Goal: Information Seeking & Learning: Check status

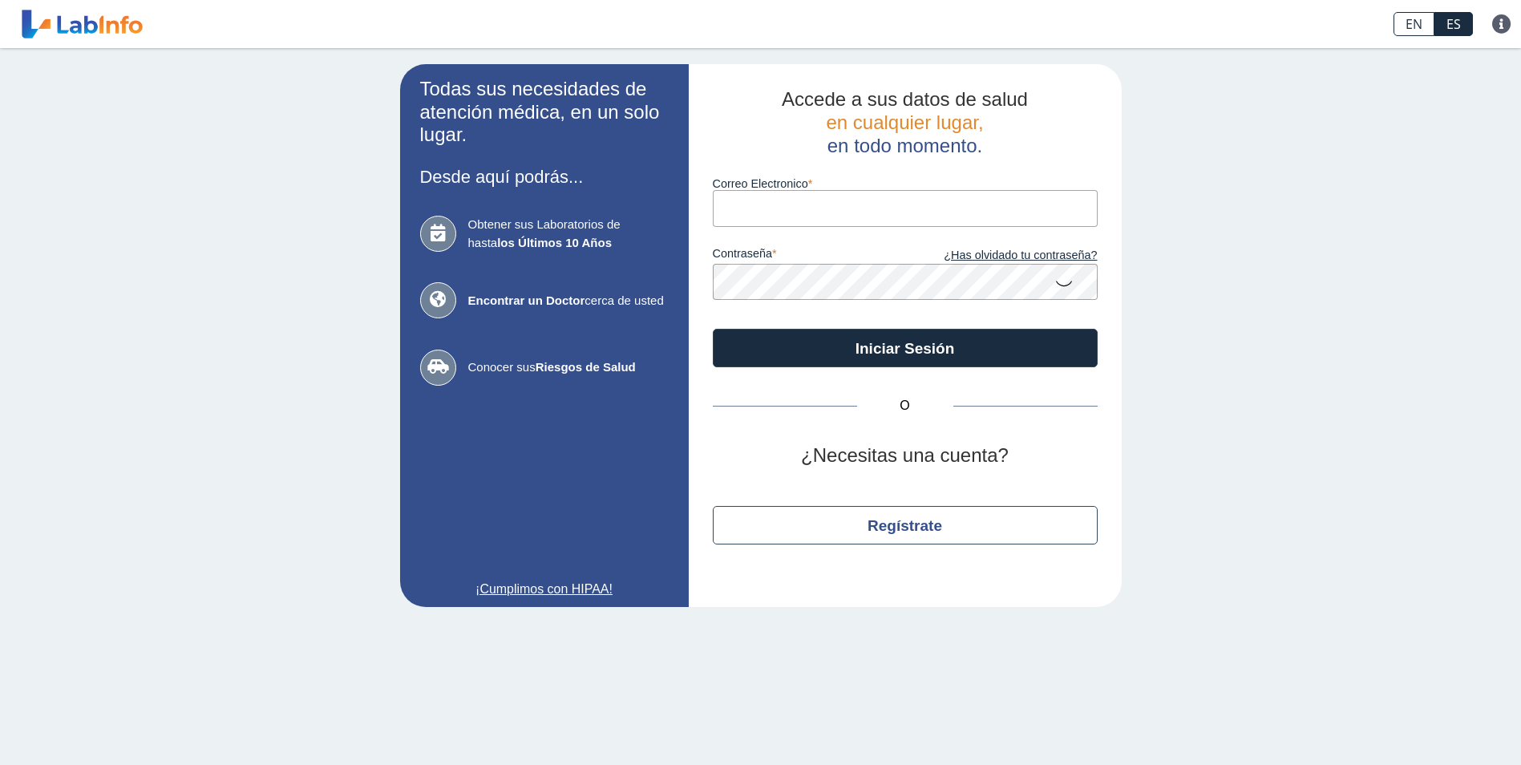
click at [765, 214] on input "Correo Electronico" at bounding box center [905, 208] width 385 height 36
type input "[EMAIL_ADDRESS][DOMAIN_NAME]"
click at [1012, 257] on link "¿Has olvidado tu contraseña?" at bounding box center [1001, 256] width 192 height 18
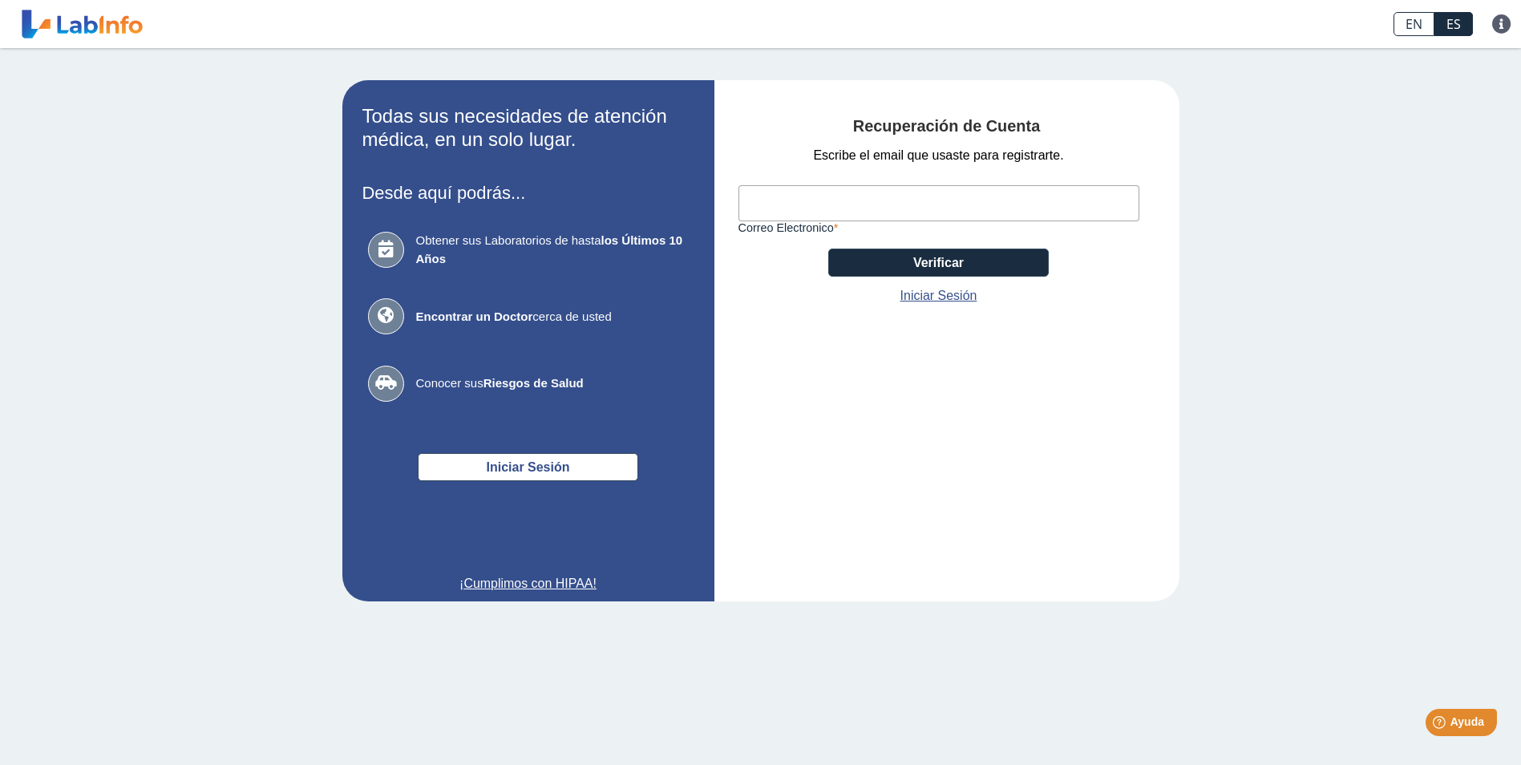
click at [802, 204] on input "Correo Electronico" at bounding box center [938, 203] width 401 height 36
type input "[EMAIL_ADDRESS][DOMAIN_NAME]"
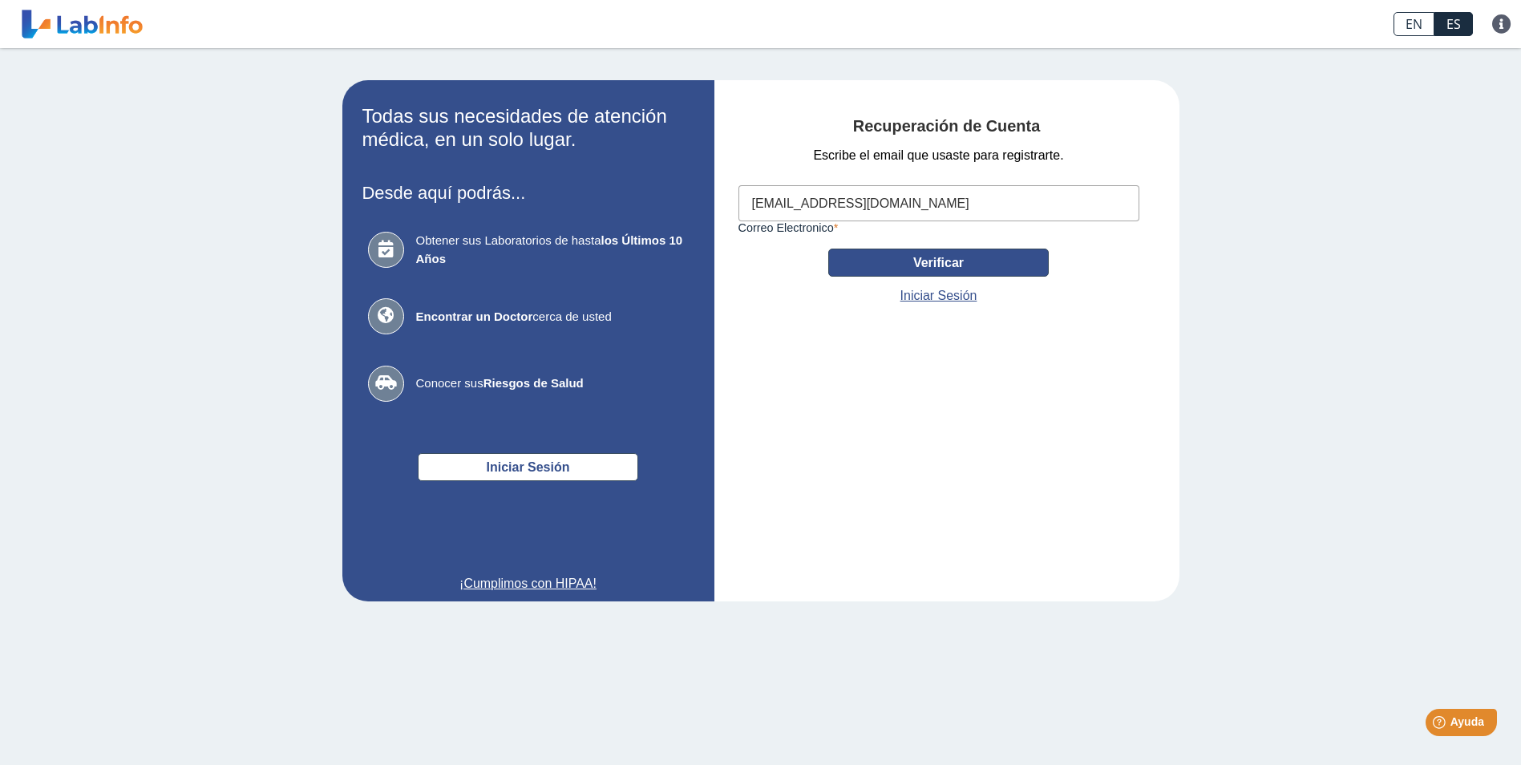
click at [876, 267] on button "Verificar" at bounding box center [938, 263] width 220 height 28
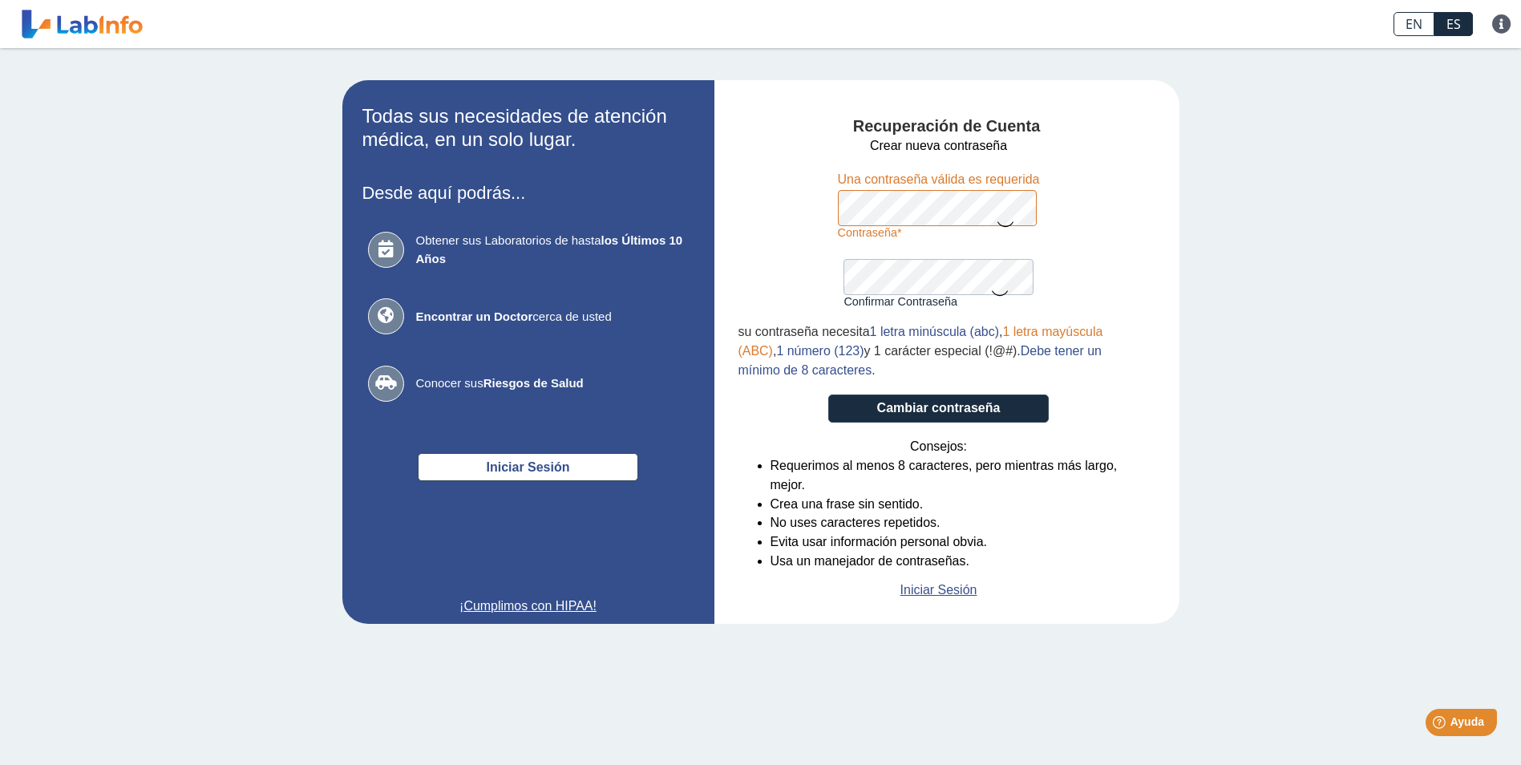
click at [1007, 224] on icon at bounding box center [1005, 223] width 19 height 31
click at [828, 394] on button "Cambiar contraseña" at bounding box center [938, 408] width 220 height 28
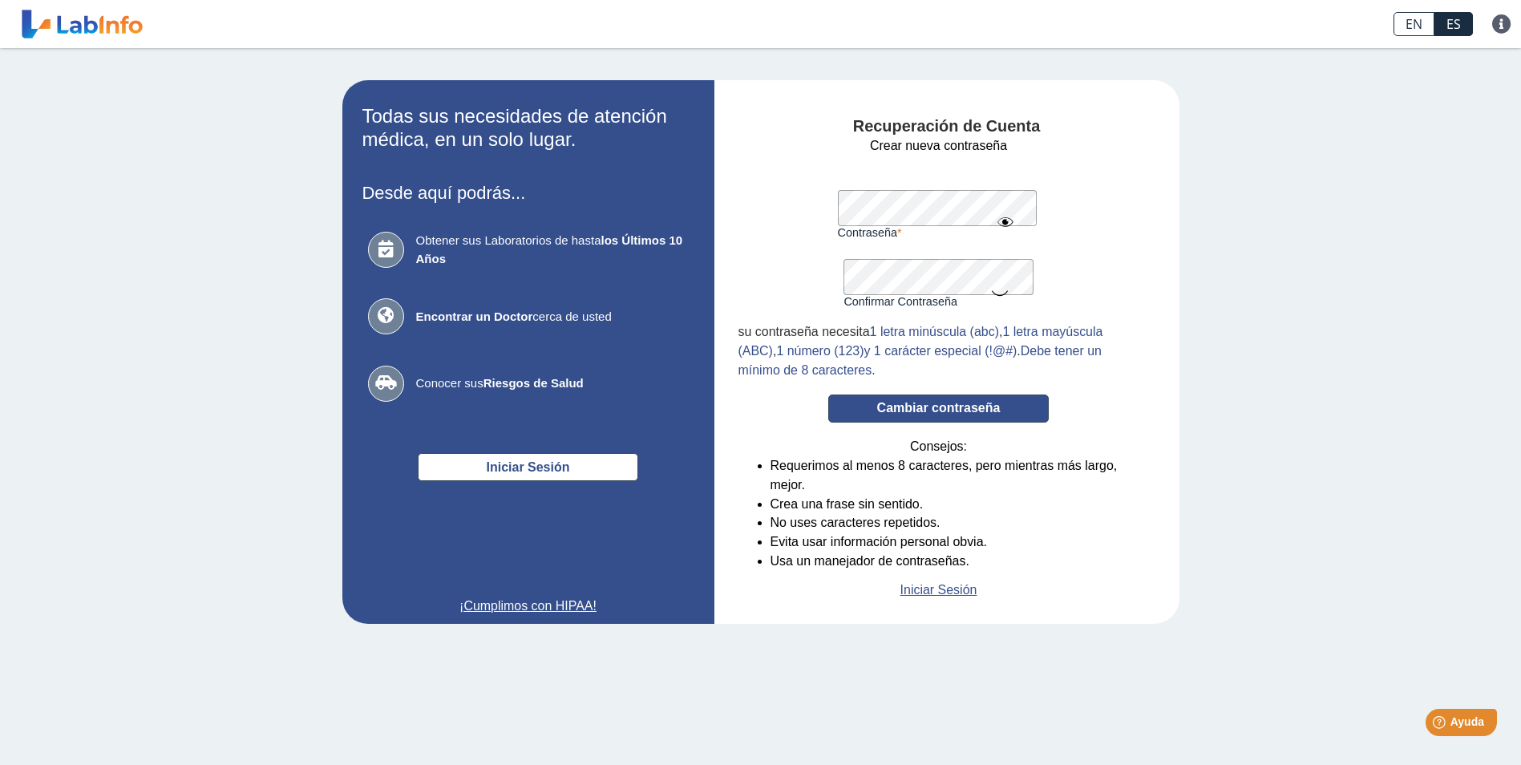
click at [937, 417] on button "Cambiar contraseña" at bounding box center [938, 408] width 220 height 28
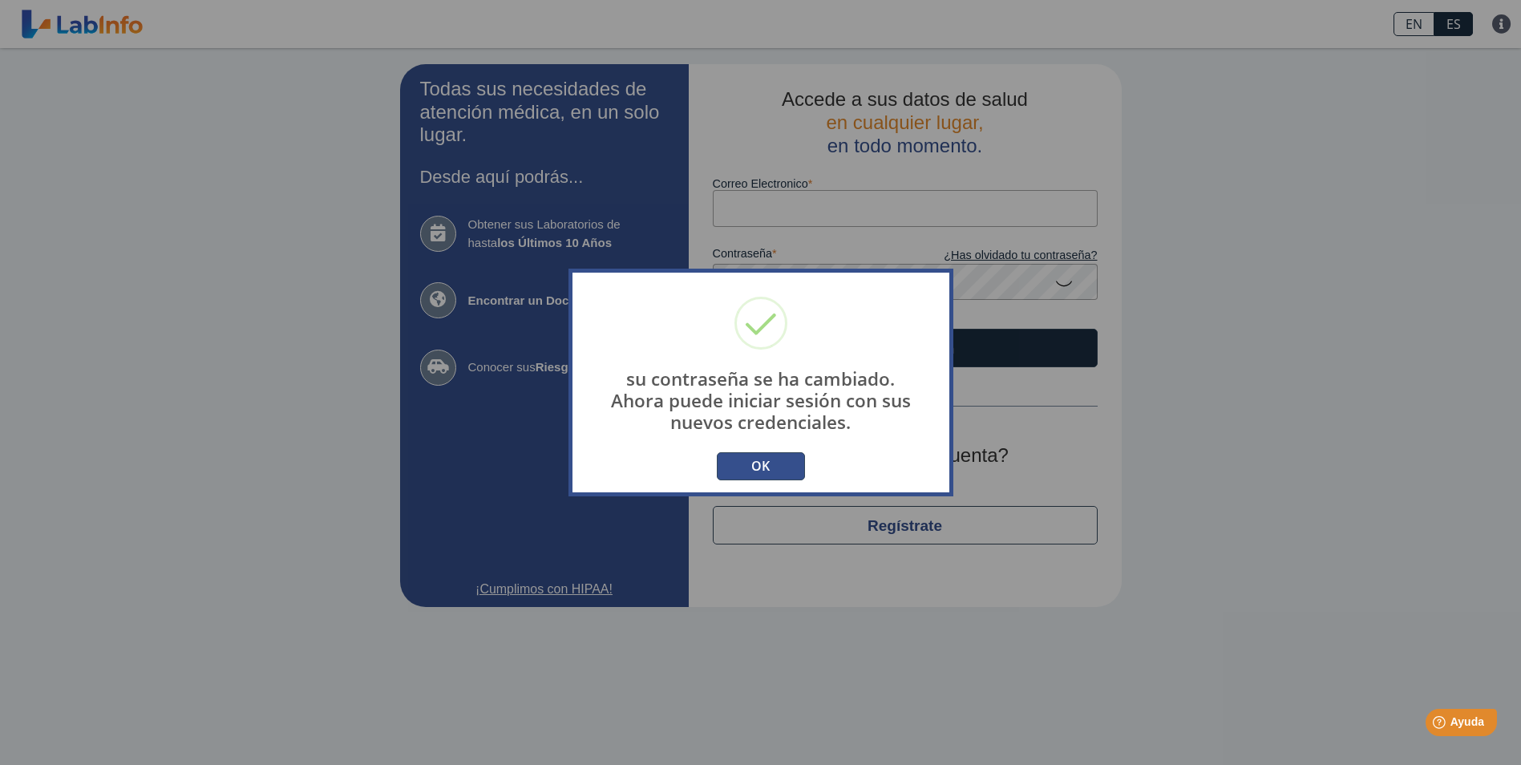
click at [794, 467] on button "OK" at bounding box center [761, 466] width 88 height 28
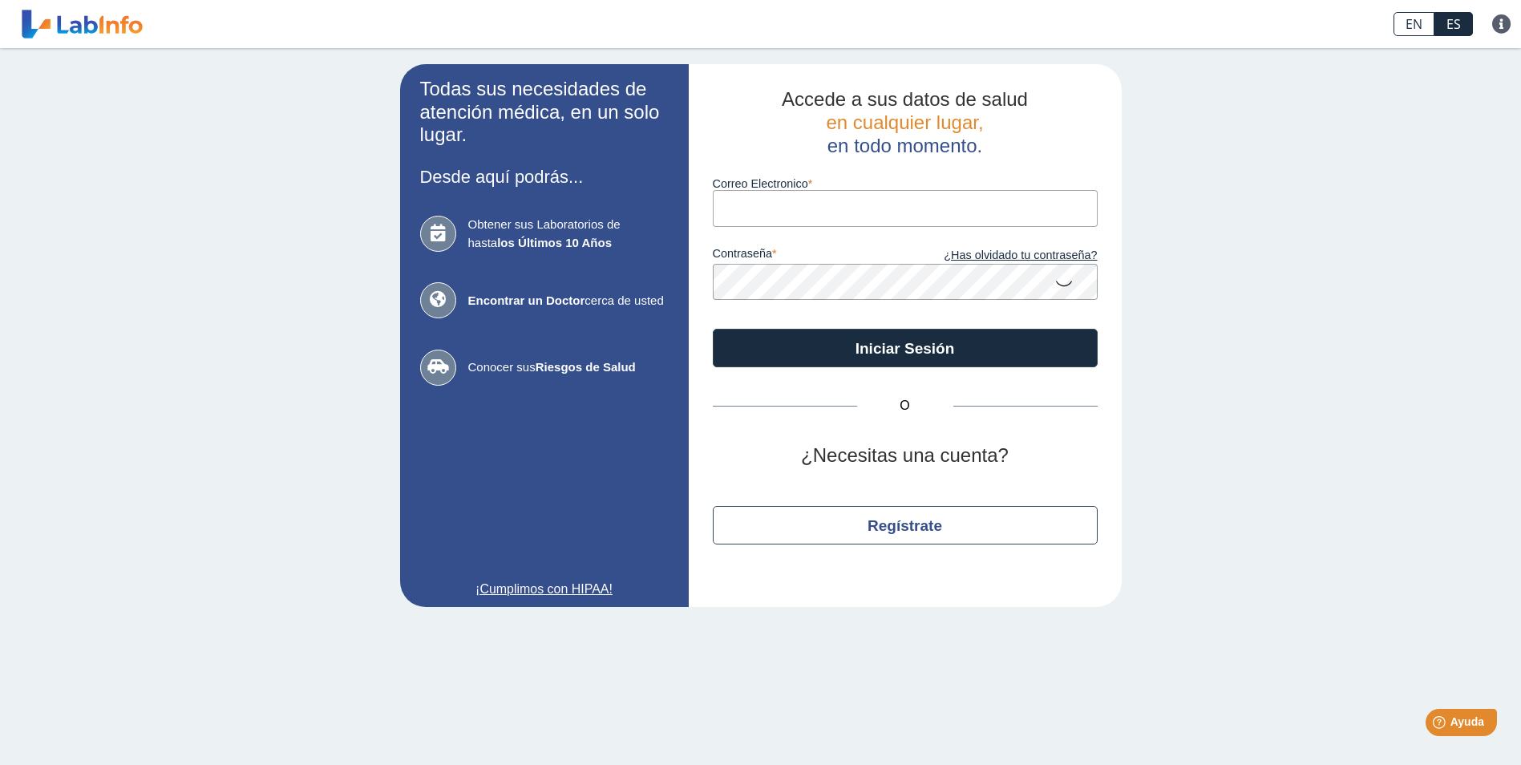
click at [764, 202] on input "Correo Electronico" at bounding box center [905, 208] width 385 height 36
type input "[EMAIL_ADDRESS][DOMAIN_NAME]"
click at [713, 329] on button "Iniciar Sesión" at bounding box center [905, 348] width 385 height 38
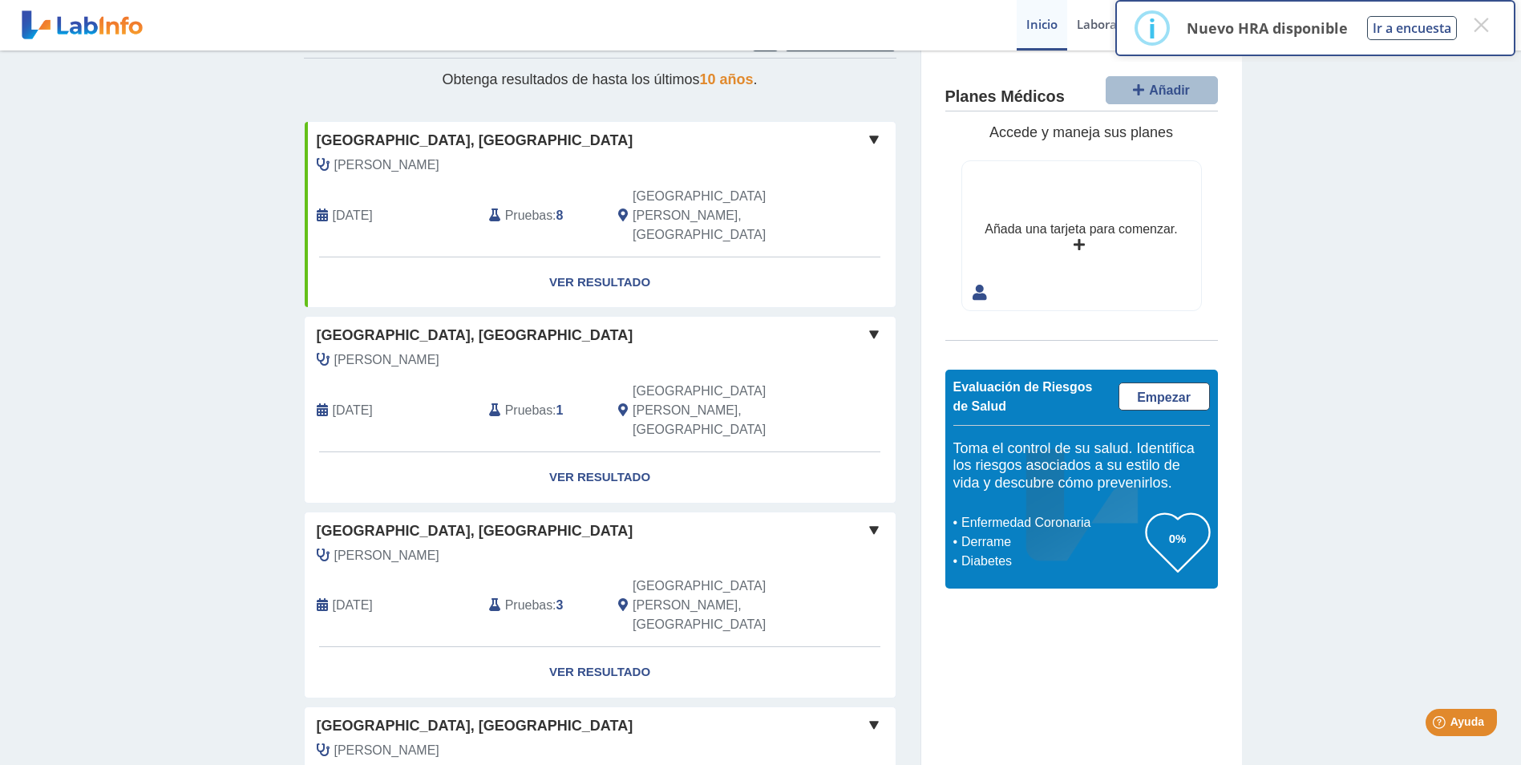
scroll to position [84, 0]
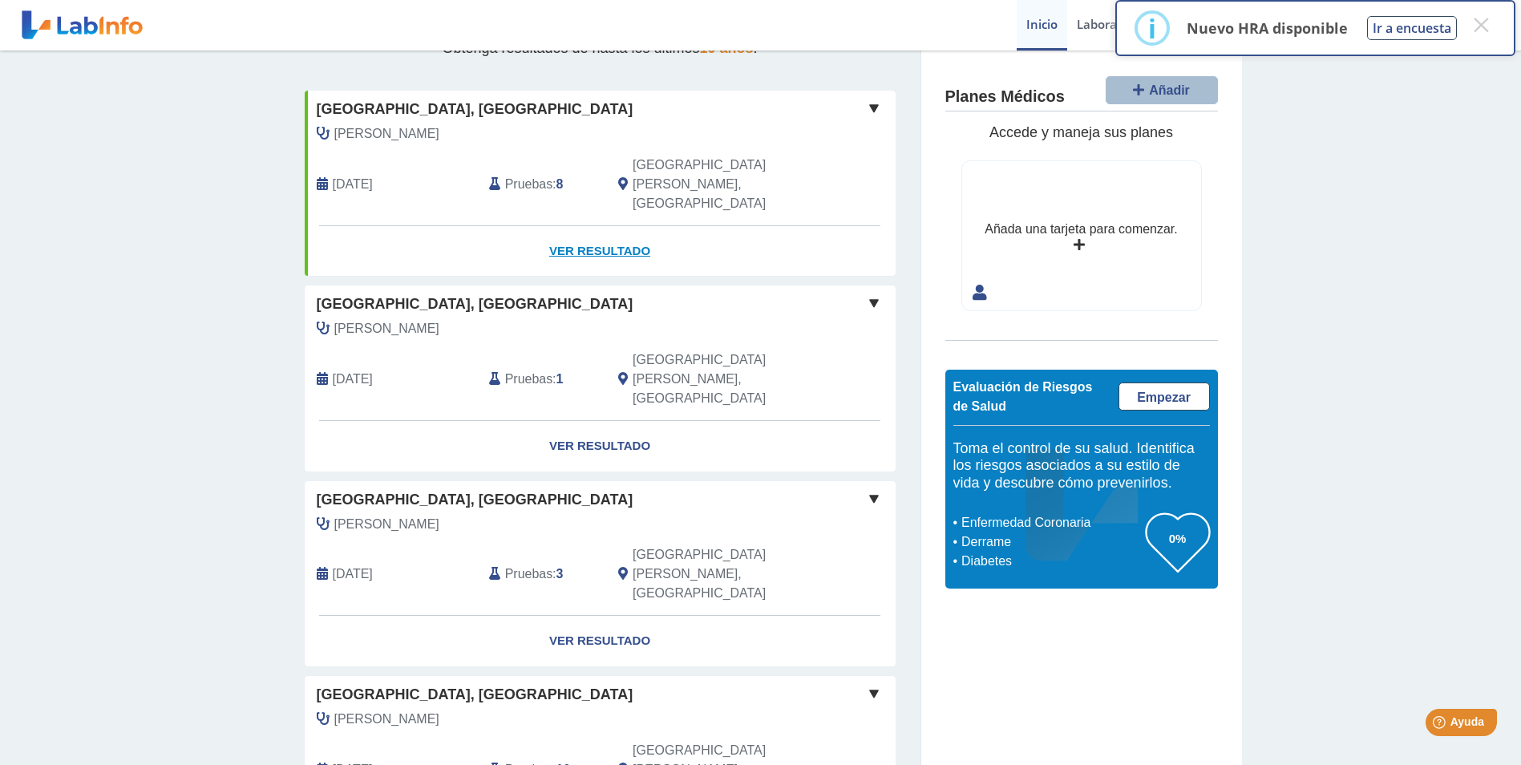
click at [601, 226] on link "Ver Resultado" at bounding box center [600, 251] width 591 height 51
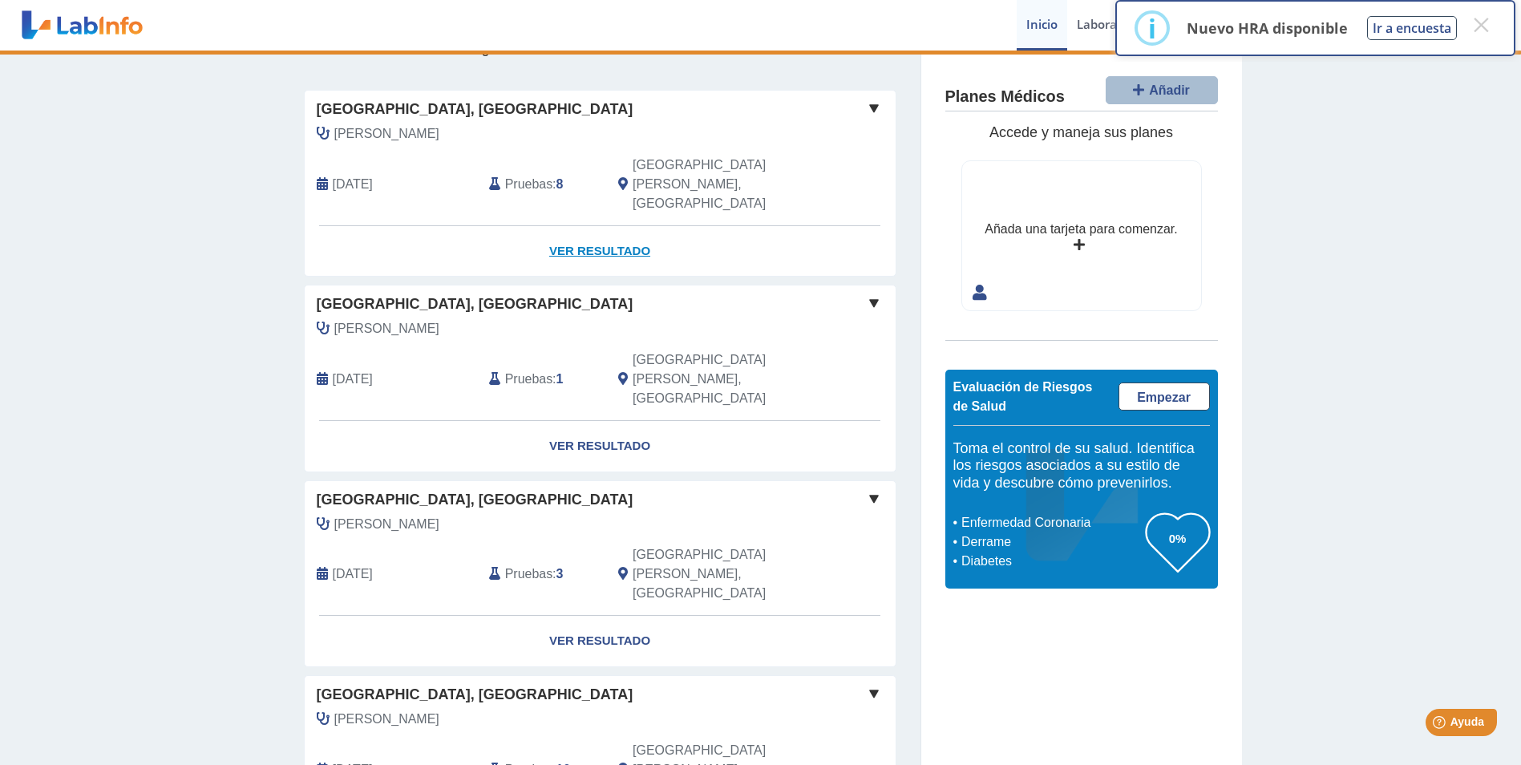
click at [577, 226] on link "Ver Resultado" at bounding box center [600, 251] width 591 height 51
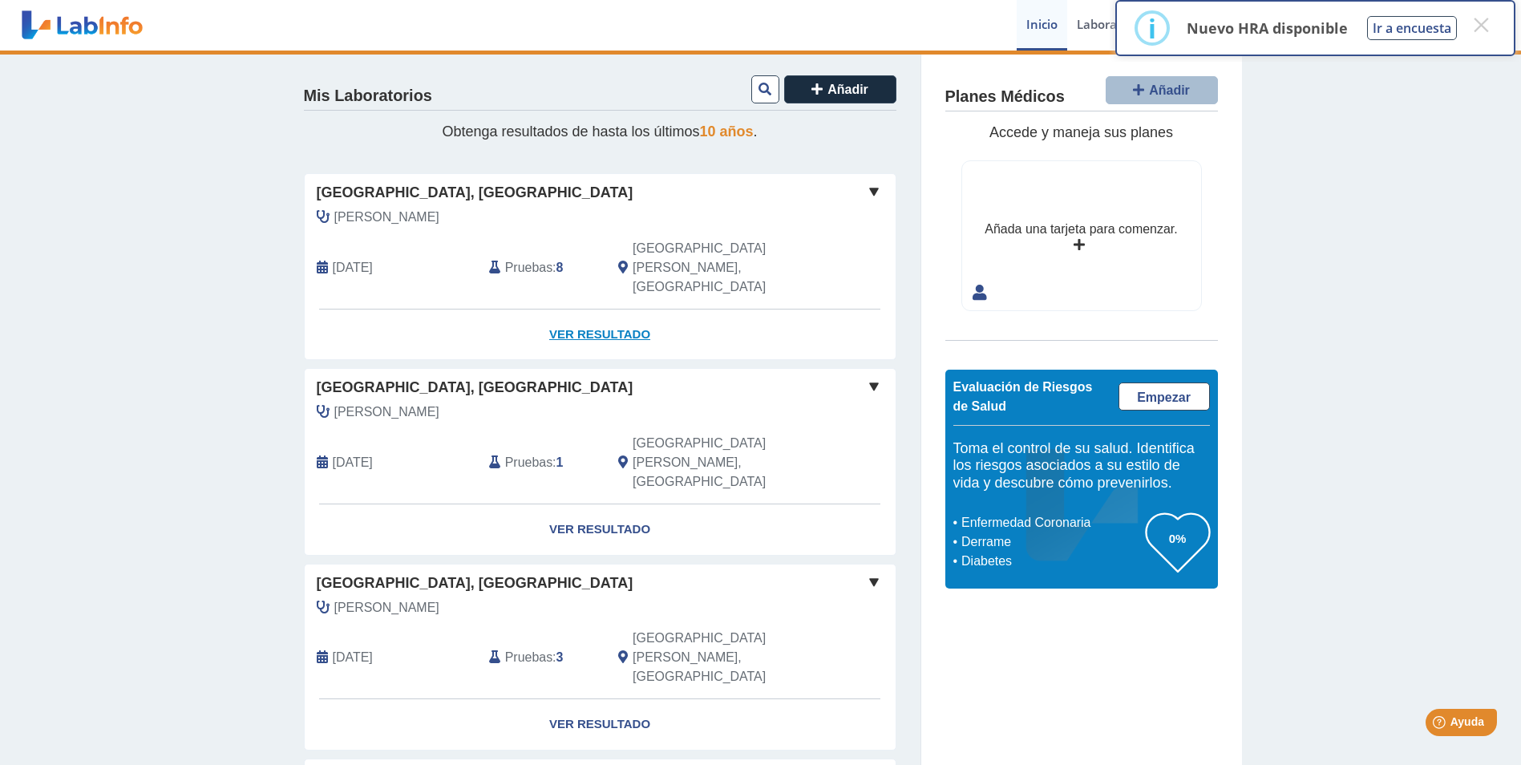
scroll to position [0, 0]
click at [1477, 21] on button "×" at bounding box center [1480, 24] width 29 height 29
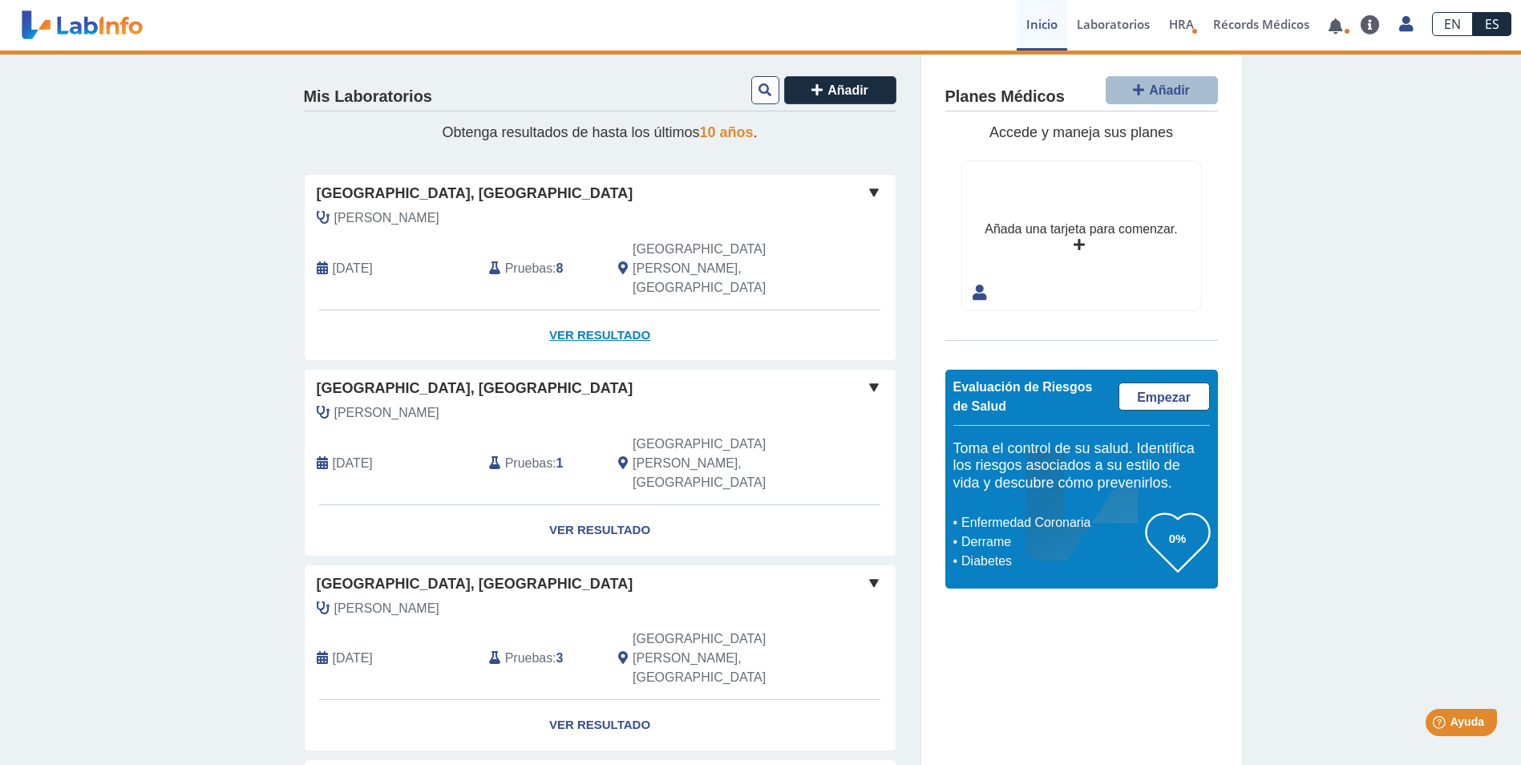
click at [576, 310] on link "Ver Resultado" at bounding box center [600, 335] width 591 height 51
click at [865, 190] on span at bounding box center [873, 192] width 19 height 19
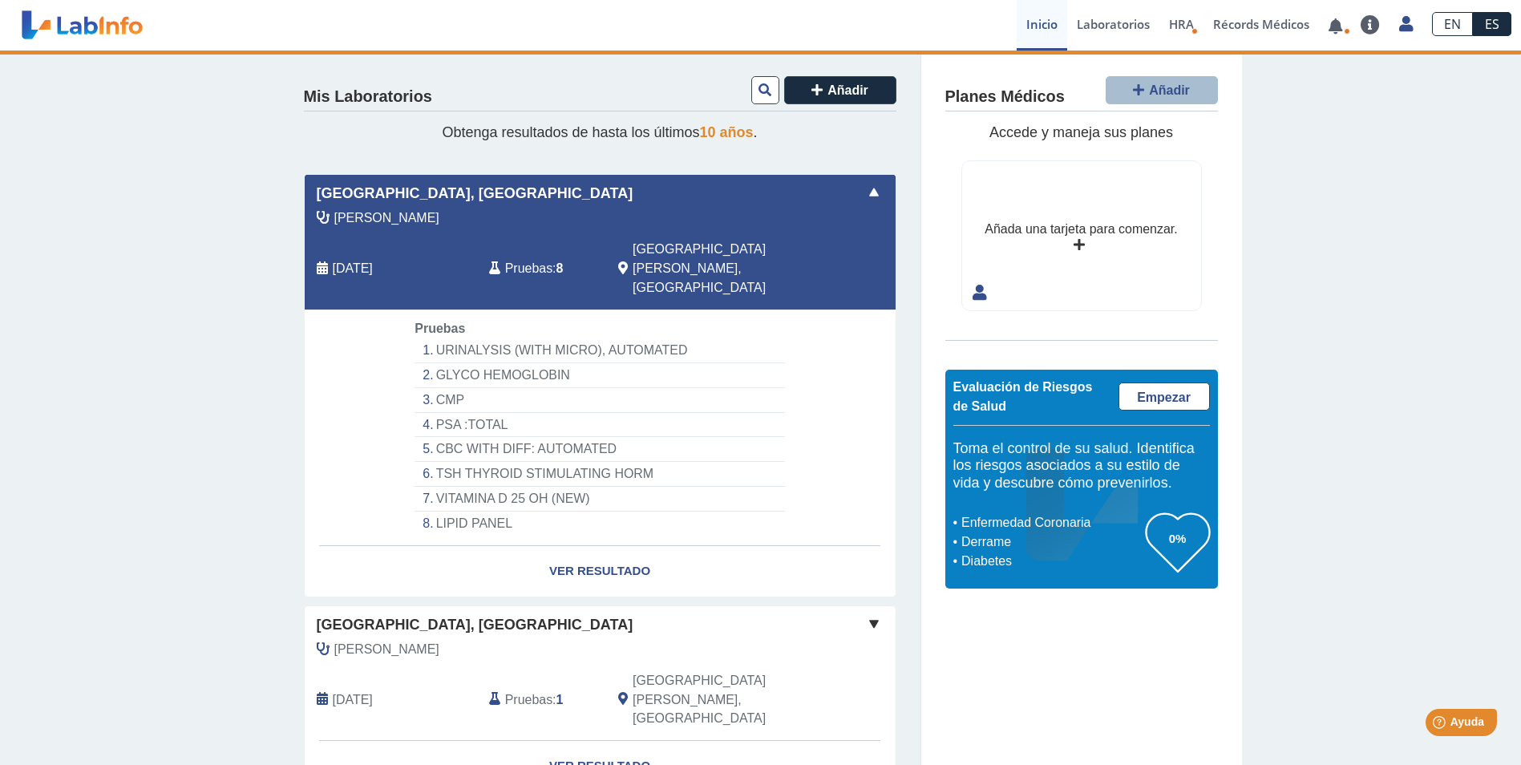
click at [467, 338] on li "URINALYSIS (WITH MICRO), AUTOMATED" at bounding box center [600, 350] width 370 height 25
click at [571, 546] on link "Ver Resultado" at bounding box center [600, 571] width 591 height 51
click at [1337, 26] on link at bounding box center [1335, 26] width 33 height 12
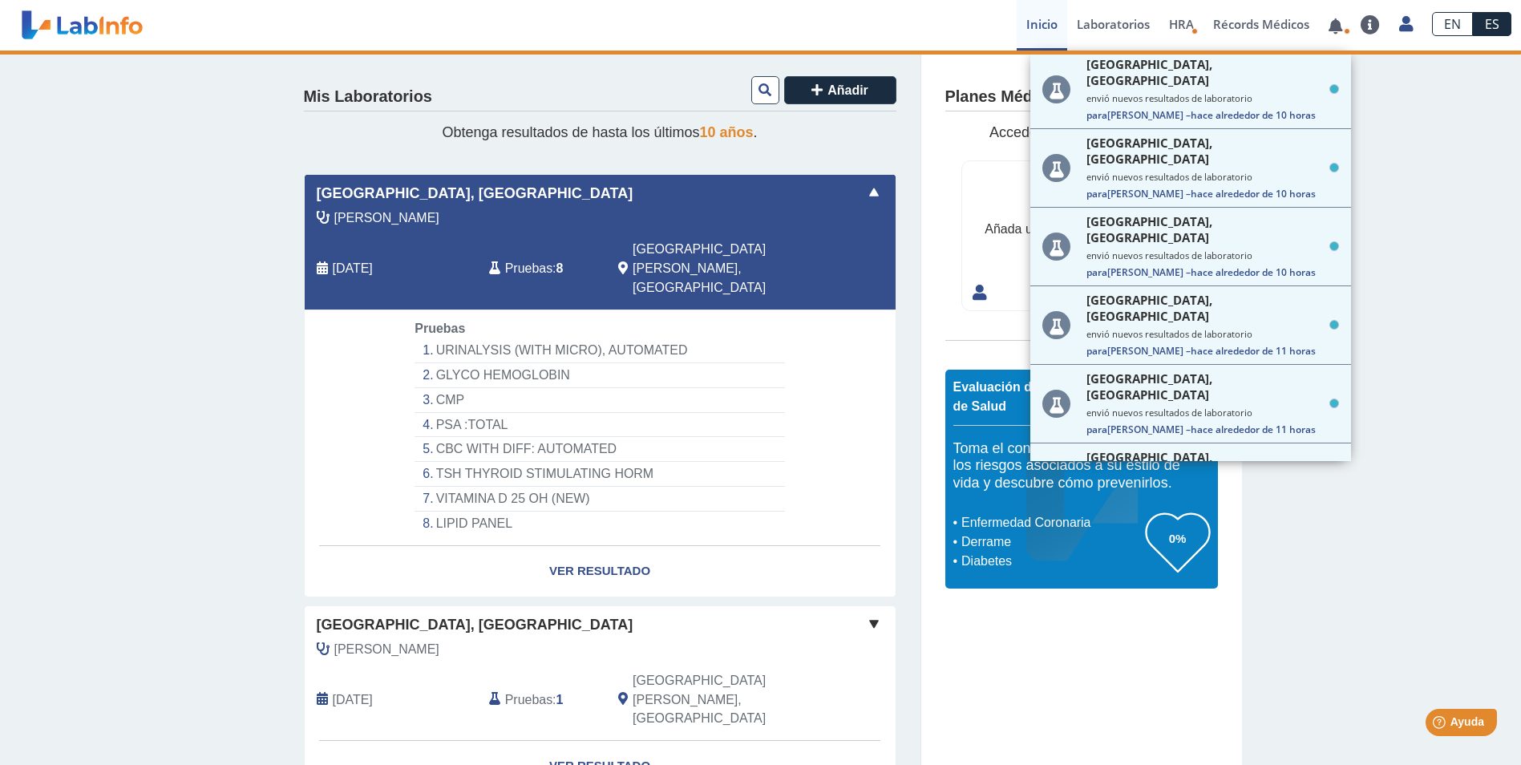
click at [377, 288] on app-lab-card "Hospital Metropolitano, Rio Piedras [PERSON_NAME][GEOGRAPHIC_DATA] [DATE] Prueb…" at bounding box center [600, 385] width 592 height 423
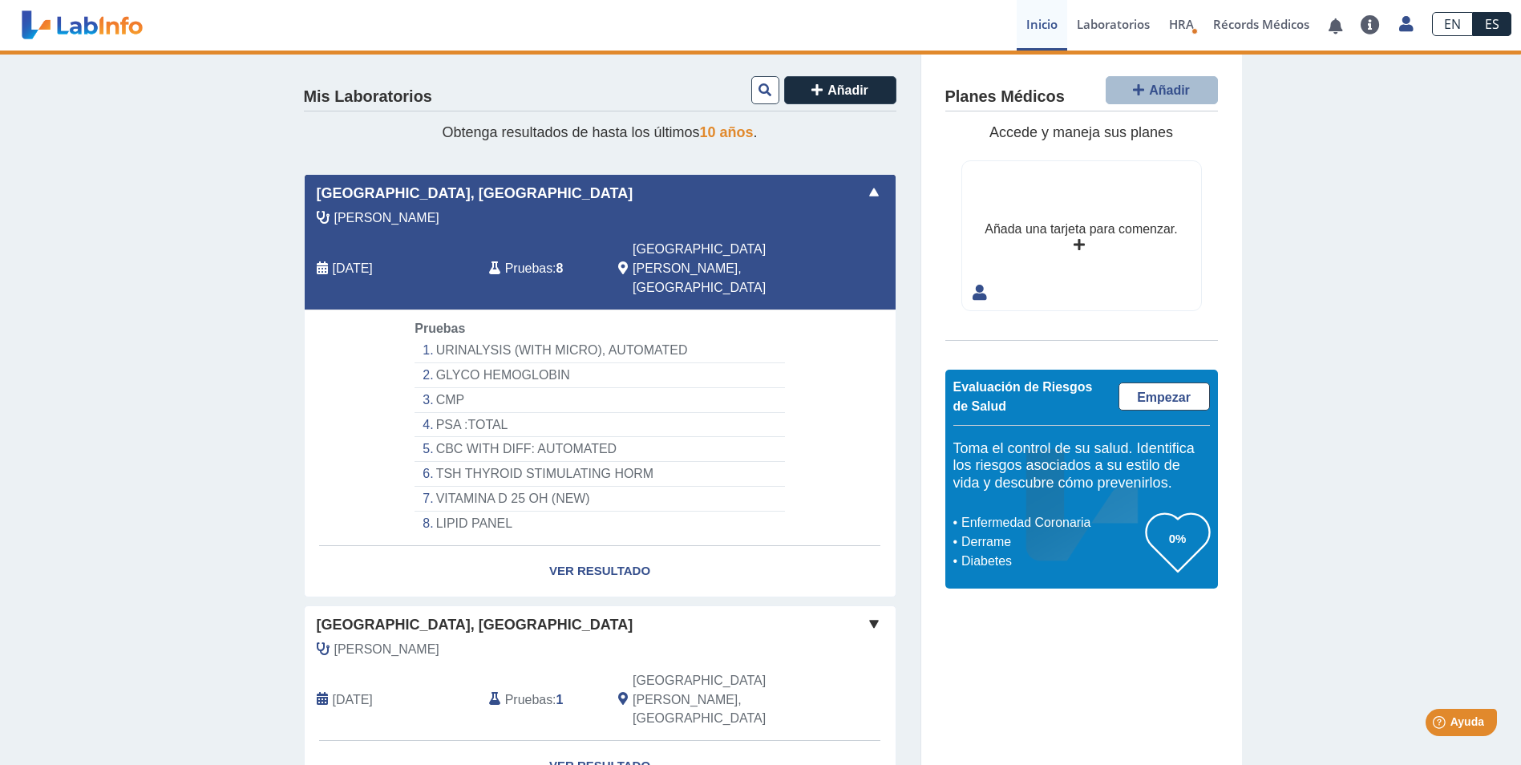
click at [867, 188] on span at bounding box center [873, 192] width 19 height 19
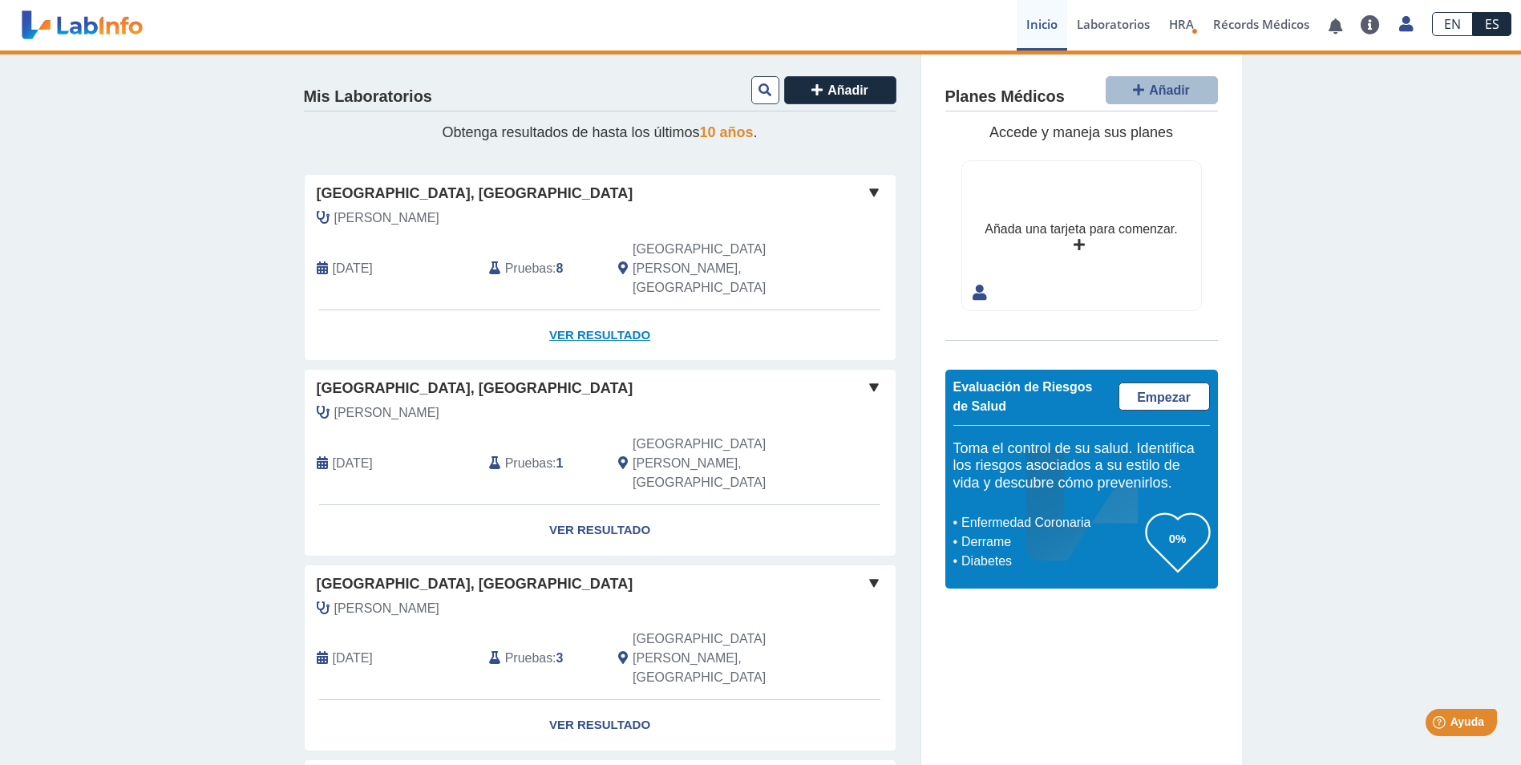
click at [577, 310] on link "Ver Resultado" at bounding box center [600, 335] width 591 height 51
drag, startPoint x: 577, startPoint y: 298, endPoint x: 565, endPoint y: 297, distance: 12.1
click at [565, 310] on link "Ver Resultado" at bounding box center [600, 335] width 591 height 51
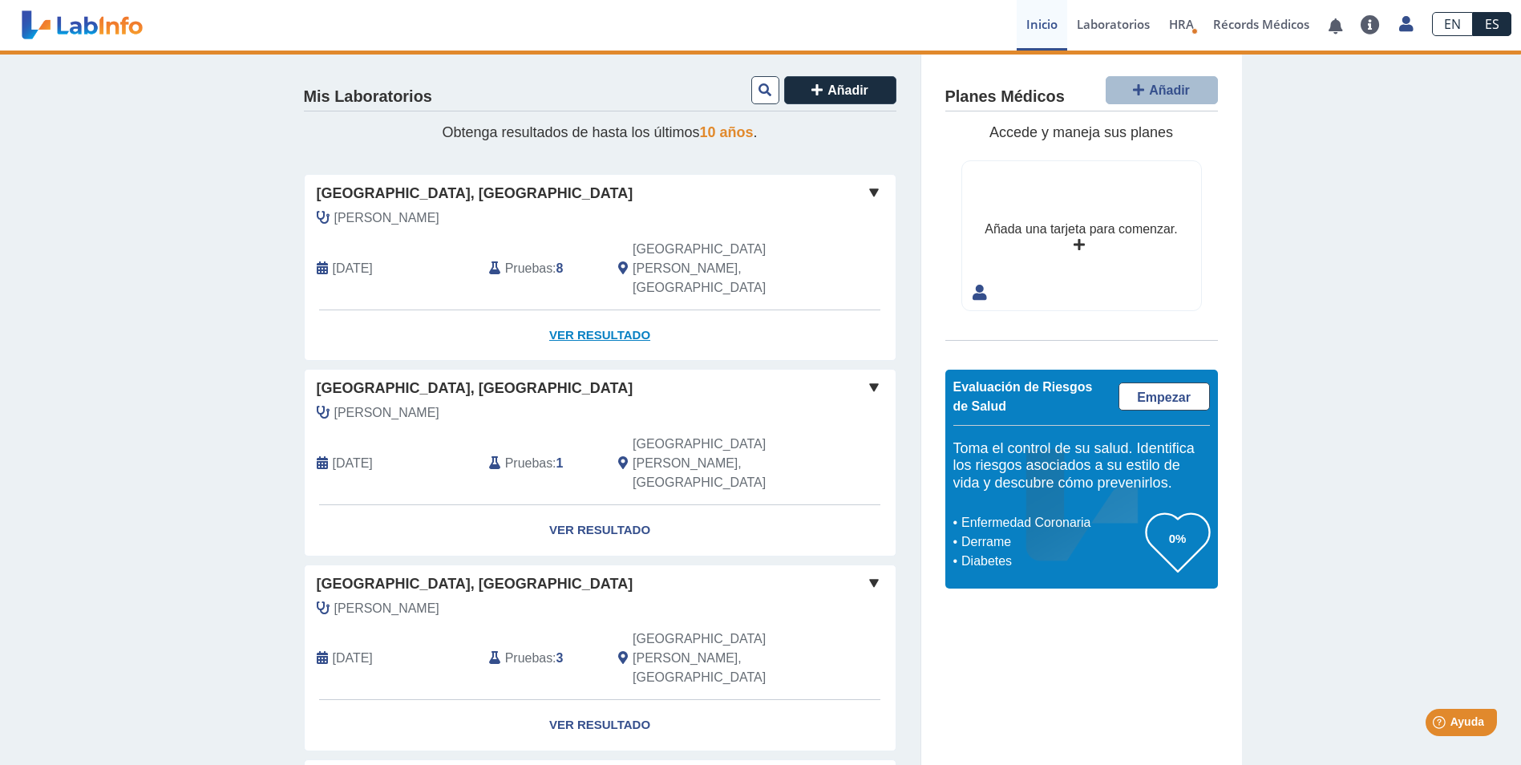
click at [595, 310] on link "Ver Resultado" at bounding box center [600, 335] width 591 height 51
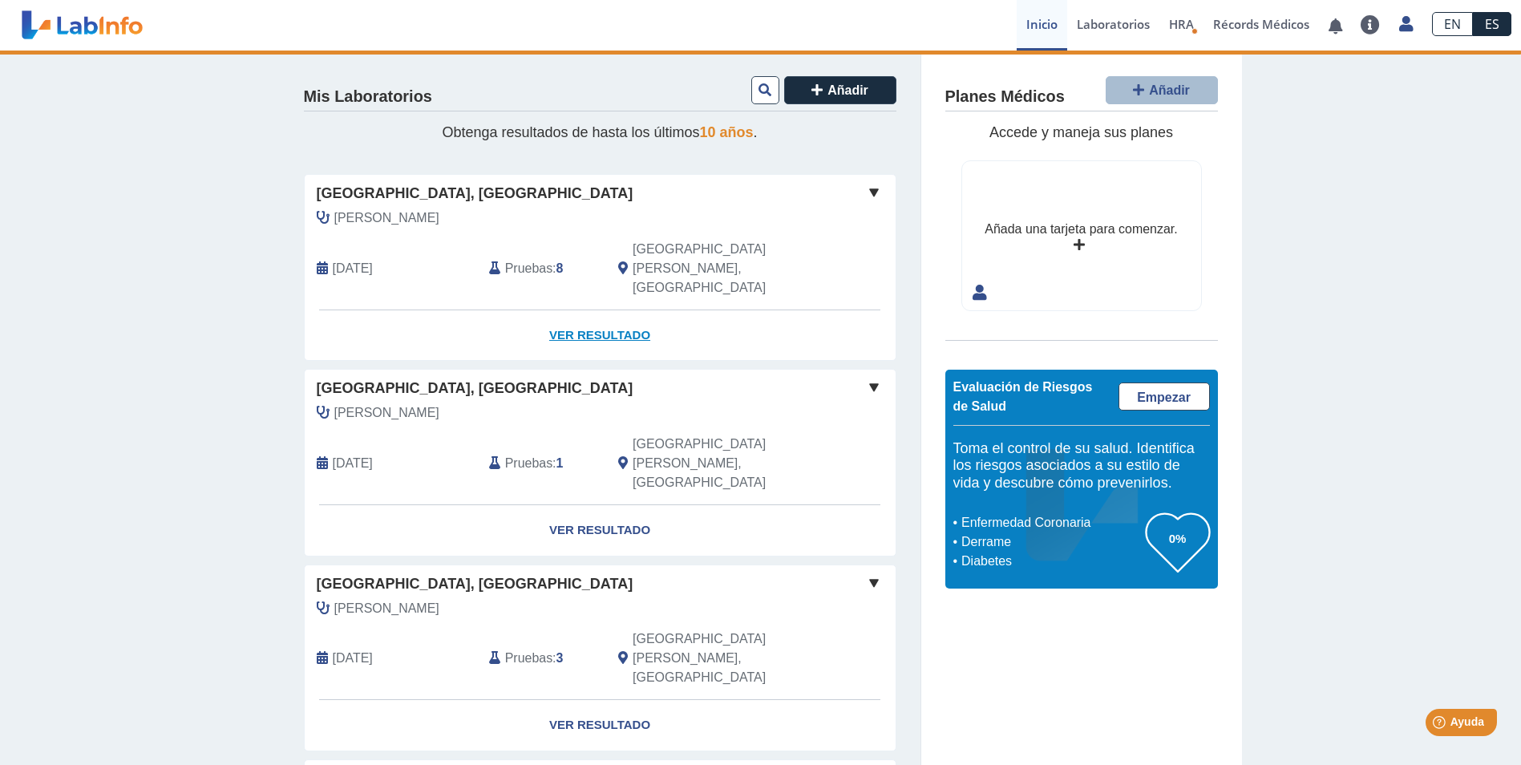
click at [595, 310] on link "Ver Resultado" at bounding box center [600, 335] width 591 height 51
click at [592, 505] on link "Ver Resultado" at bounding box center [600, 530] width 591 height 51
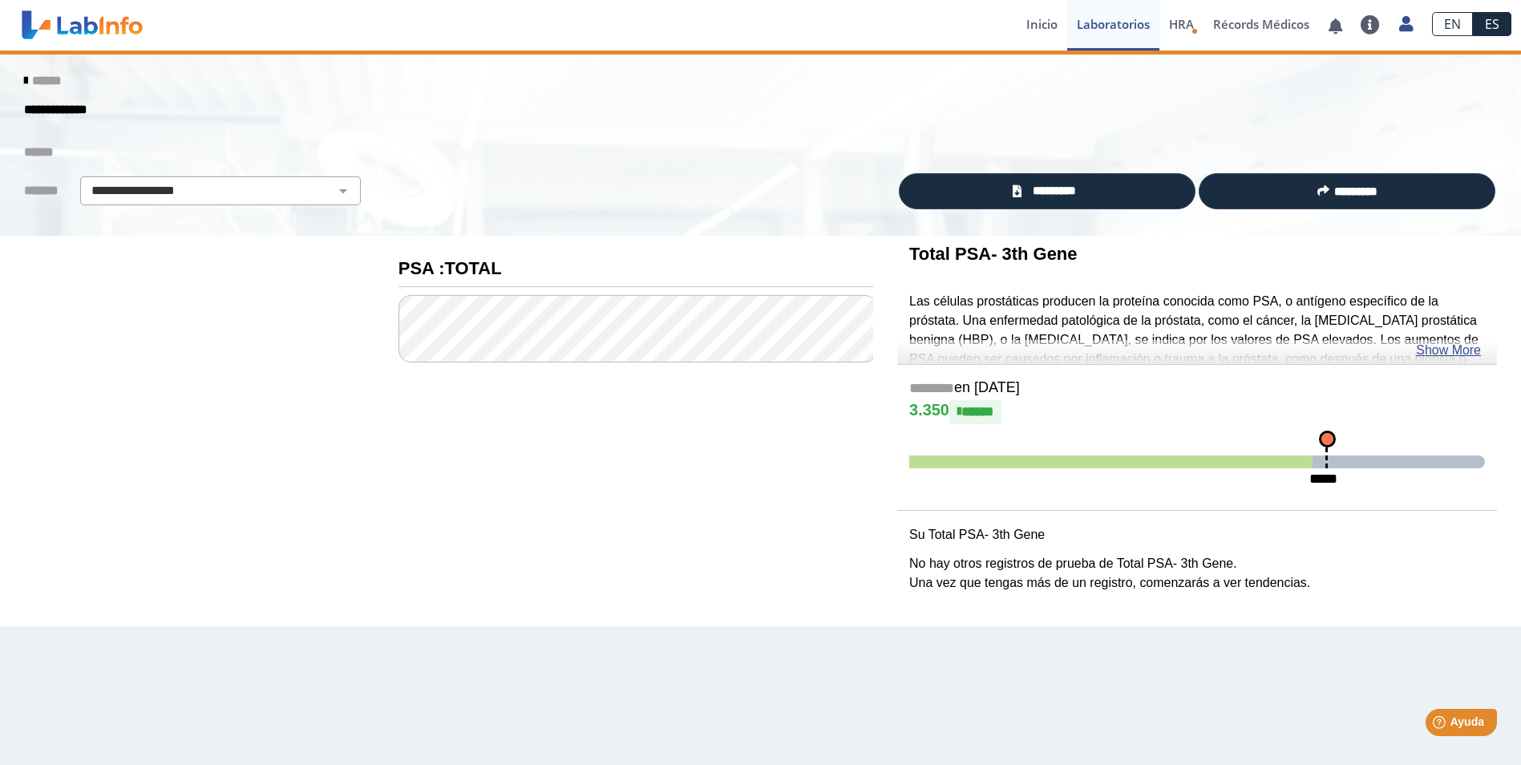
click at [24, 79] on icon at bounding box center [25, 81] width 3 height 13
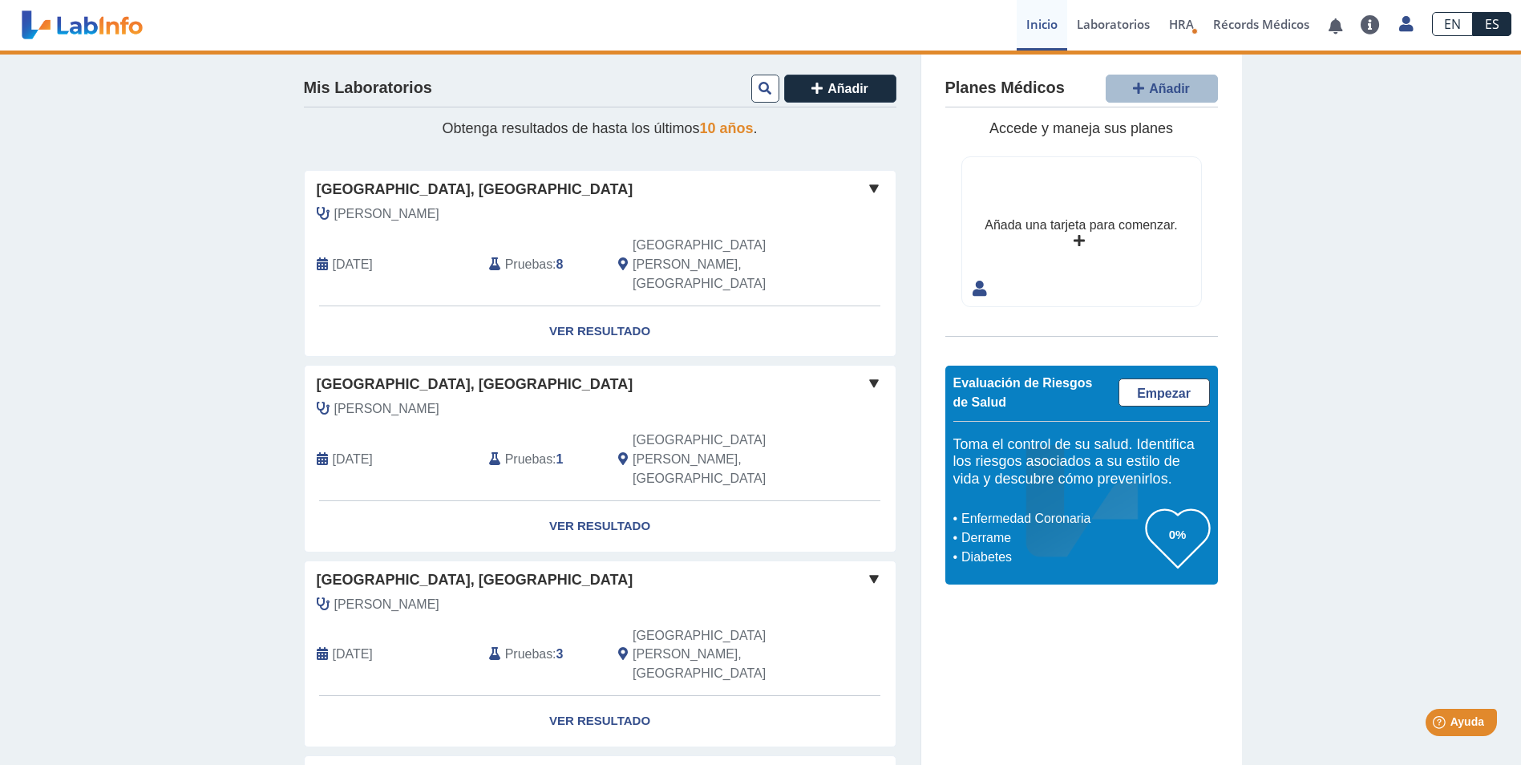
click at [867, 181] on span at bounding box center [873, 188] width 19 height 19
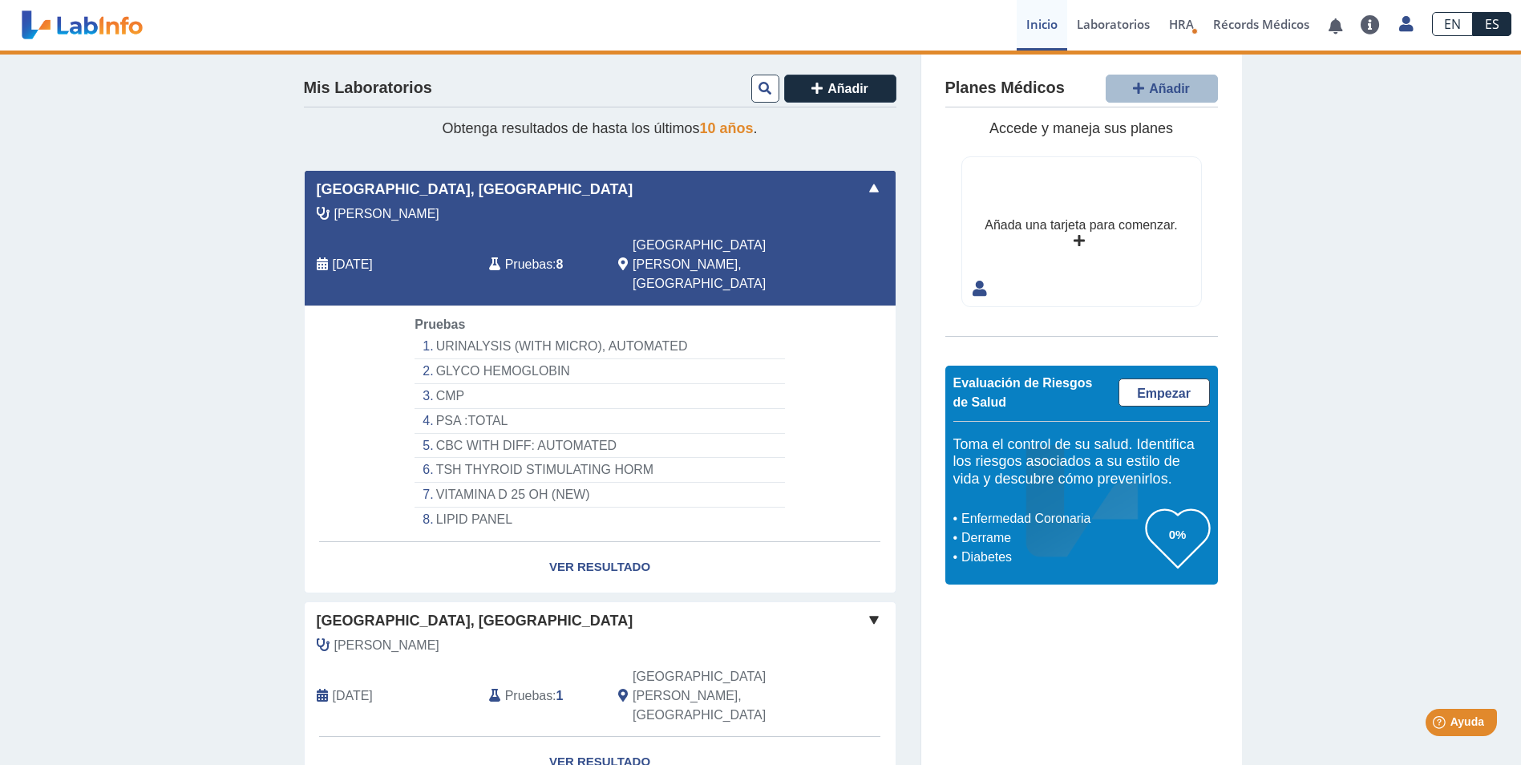
click at [487, 359] on li "GLYCO HEMOGLOBIN" at bounding box center [600, 371] width 370 height 25
click at [483, 334] on li "URINALYSIS (WITH MICRO), AUTOMATED" at bounding box center [600, 346] width 370 height 25
click at [586, 542] on link "Ver Resultado" at bounding box center [600, 567] width 591 height 51
click at [566, 542] on link "Ver Resultado" at bounding box center [600, 567] width 591 height 51
drag, startPoint x: 566, startPoint y: 530, endPoint x: 472, endPoint y: 475, distance: 108.5
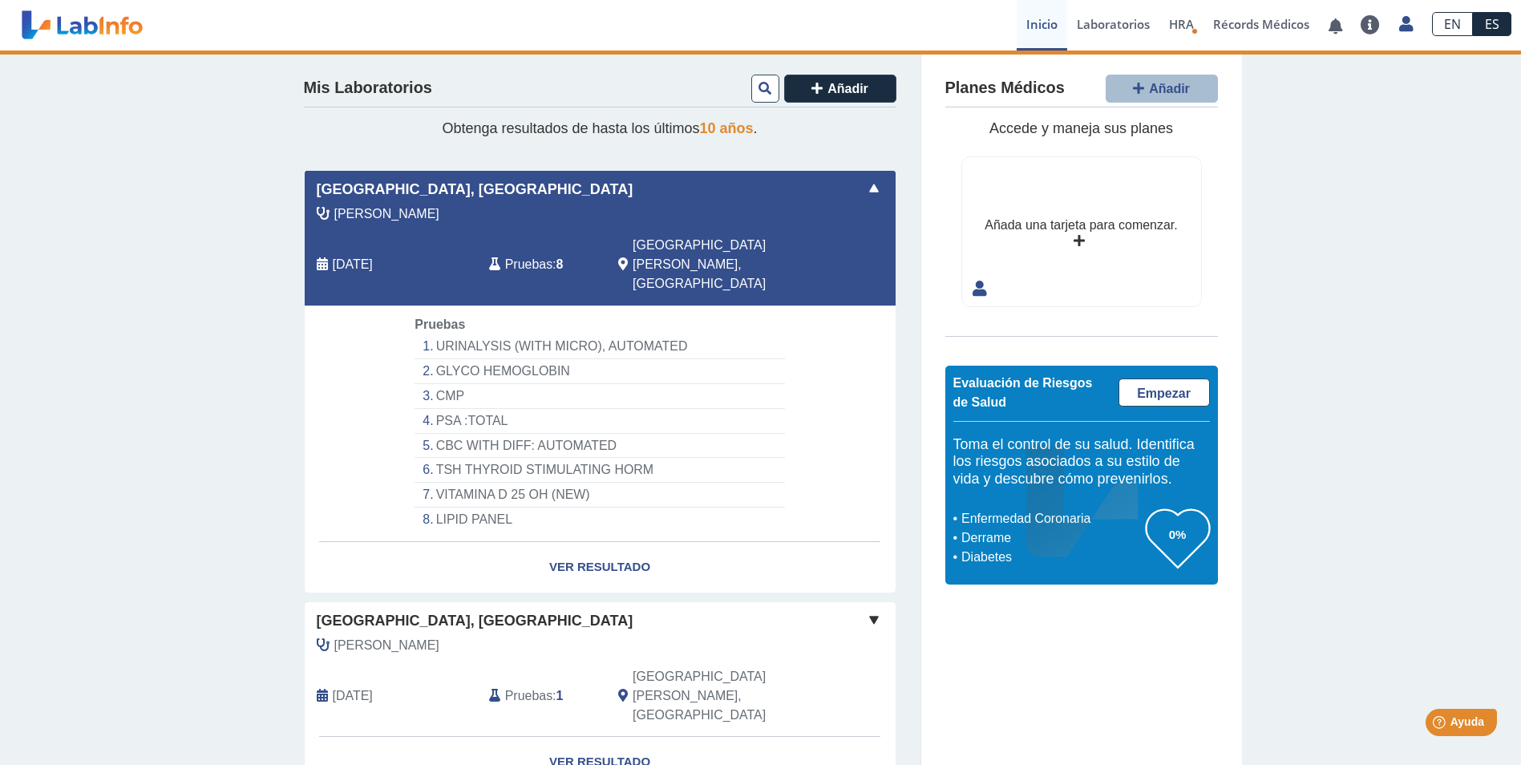
click at [472, 508] on li "LIPID PANEL" at bounding box center [600, 520] width 370 height 24
click at [471, 483] on li "VITAMINA D 25 OH (NEW)" at bounding box center [600, 495] width 370 height 25
click at [477, 434] on li "CBC WITH DIFF: AUTOMATED" at bounding box center [600, 446] width 370 height 25
drag, startPoint x: 477, startPoint y: 410, endPoint x: 473, endPoint y: 333, distance: 77.1
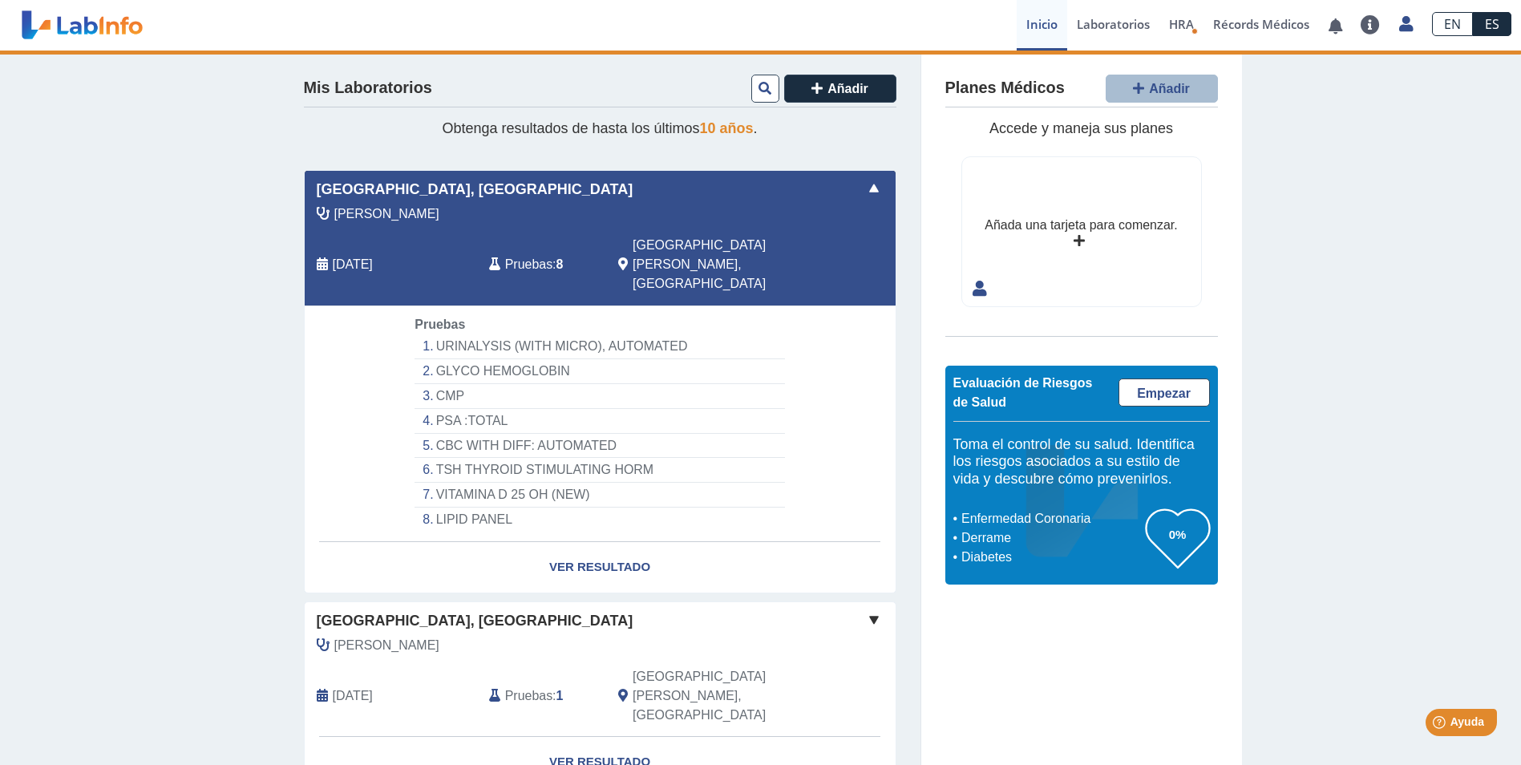
click at [473, 359] on li "GLYCO HEMOGLOBIN" at bounding box center [600, 371] width 370 height 25
click at [870, 188] on span at bounding box center [873, 188] width 19 height 19
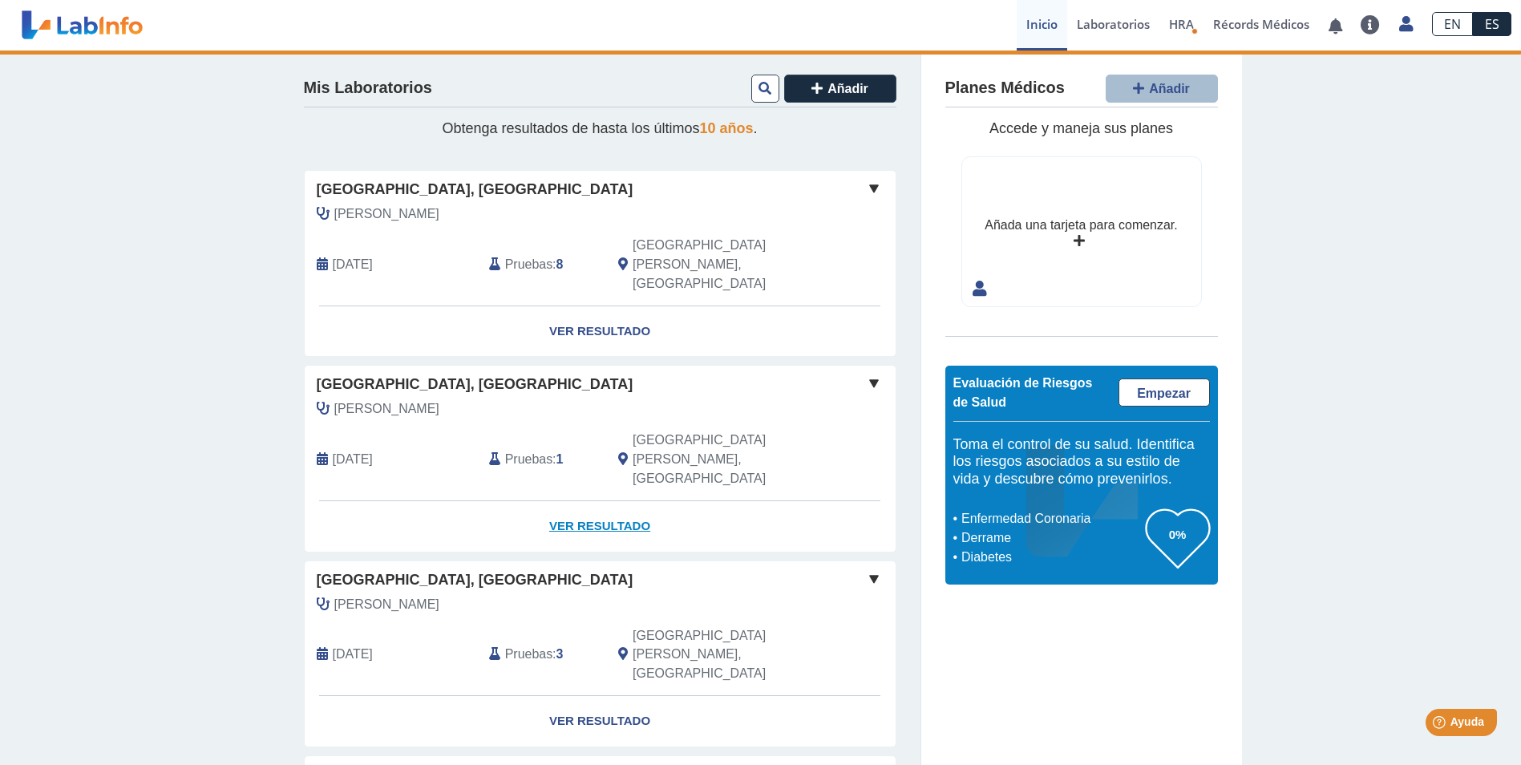
click at [578, 501] on link "Ver Resultado" at bounding box center [600, 526] width 591 height 51
click at [1186, 22] on span "HRA" at bounding box center [1181, 24] width 25 height 16
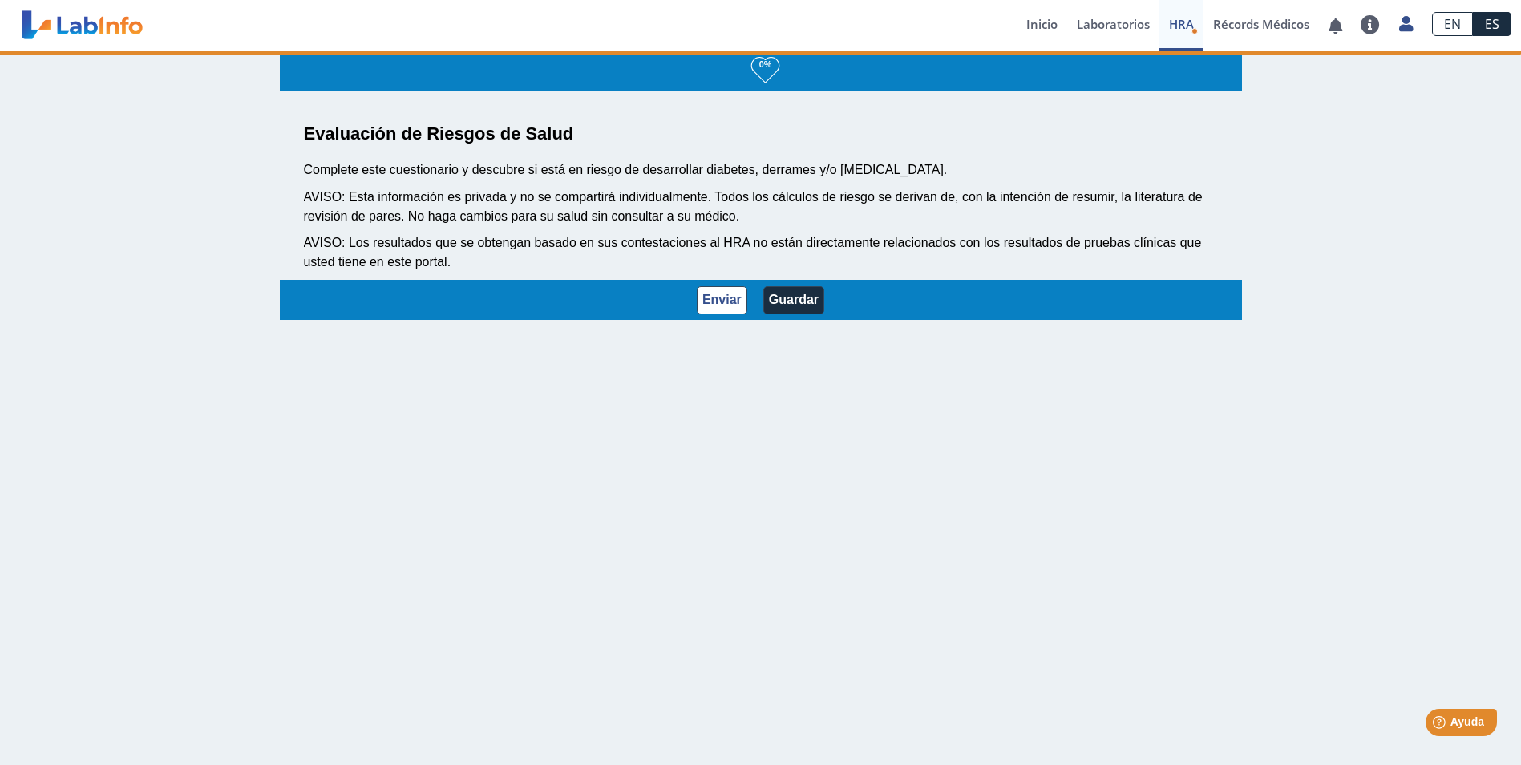
click at [523, 407] on app-hra "0% Evaluación de Riesgos de Salud Complete este cuestionario y descubre si está…" at bounding box center [761, 409] width 962 height 717
click at [1093, 30] on link "Laboratorios" at bounding box center [1113, 25] width 92 height 51
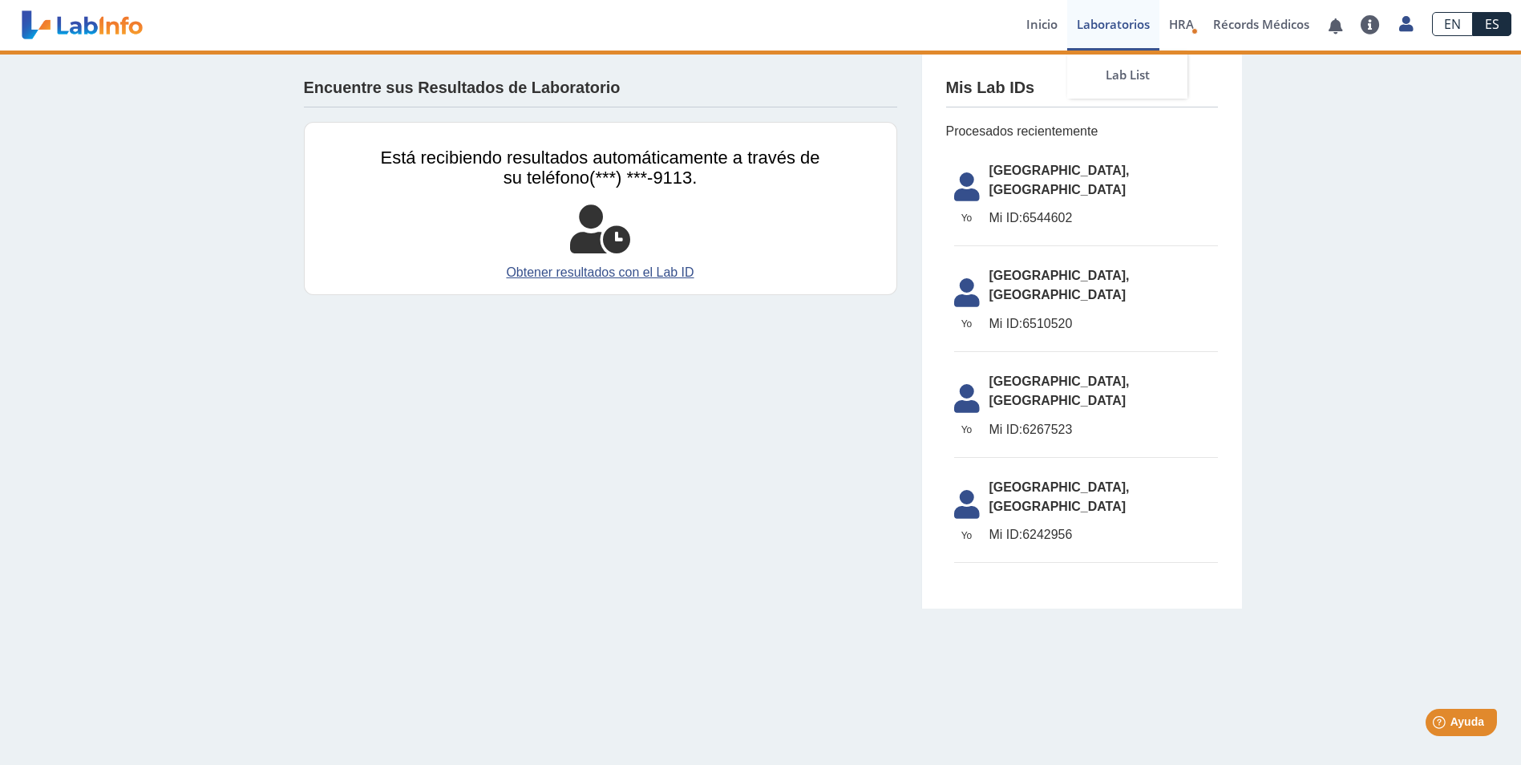
click at [1090, 26] on link "Laboratorios" at bounding box center [1113, 25] width 92 height 51
click at [1104, 68] on link "Lab List" at bounding box center [1127, 75] width 120 height 48
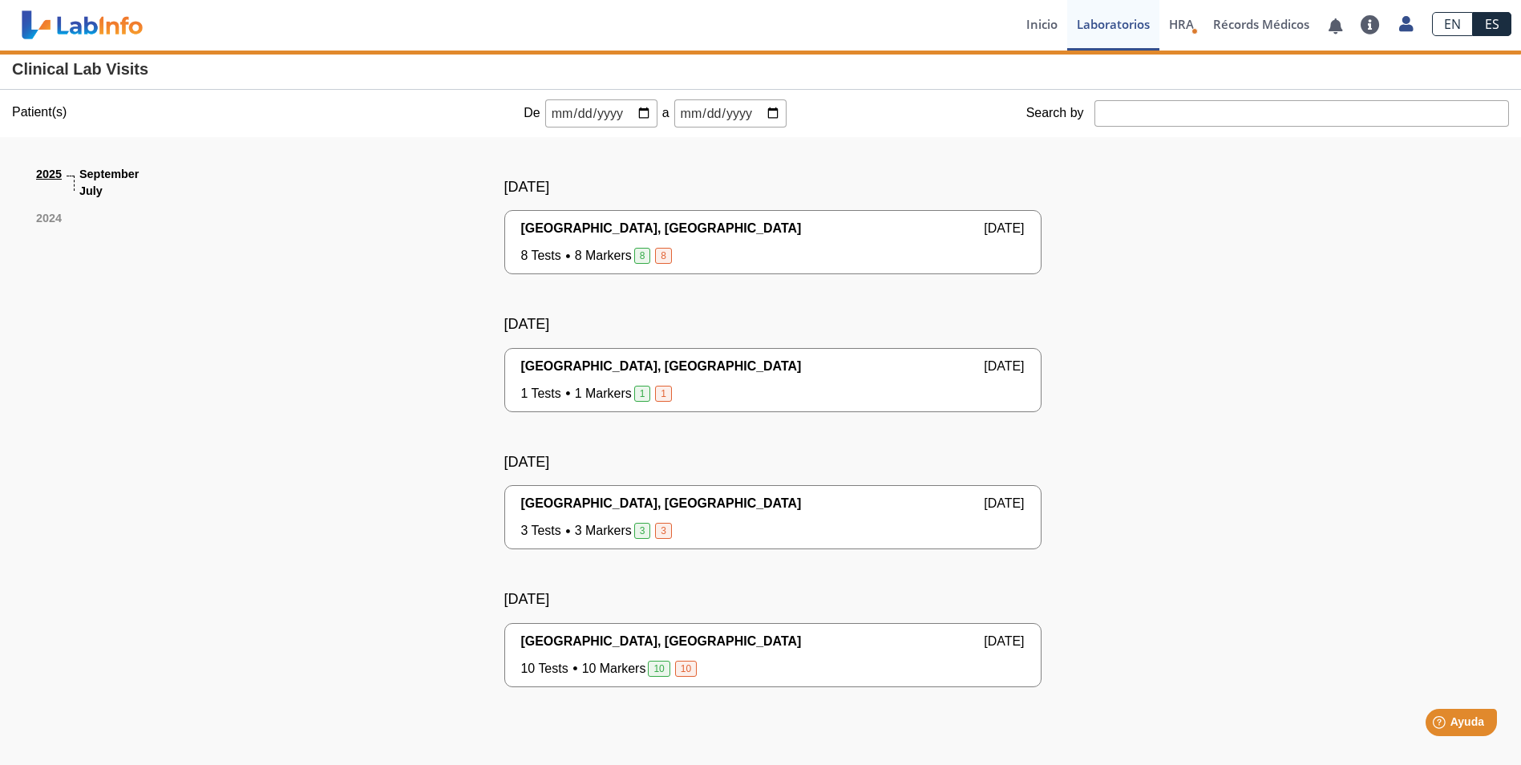
click at [764, 241] on div "[GEOGRAPHIC_DATA], [GEOGRAPHIC_DATA] [DATE] 8 Tests 8 Markers 8 [DEMOGRAPHIC_DA…" at bounding box center [773, 242] width 504 height 47
click at [556, 222] on span "[GEOGRAPHIC_DATA], [GEOGRAPHIC_DATA]" at bounding box center [661, 228] width 281 height 19
click at [1031, 26] on link "Inicio" at bounding box center [1042, 25] width 51 height 51
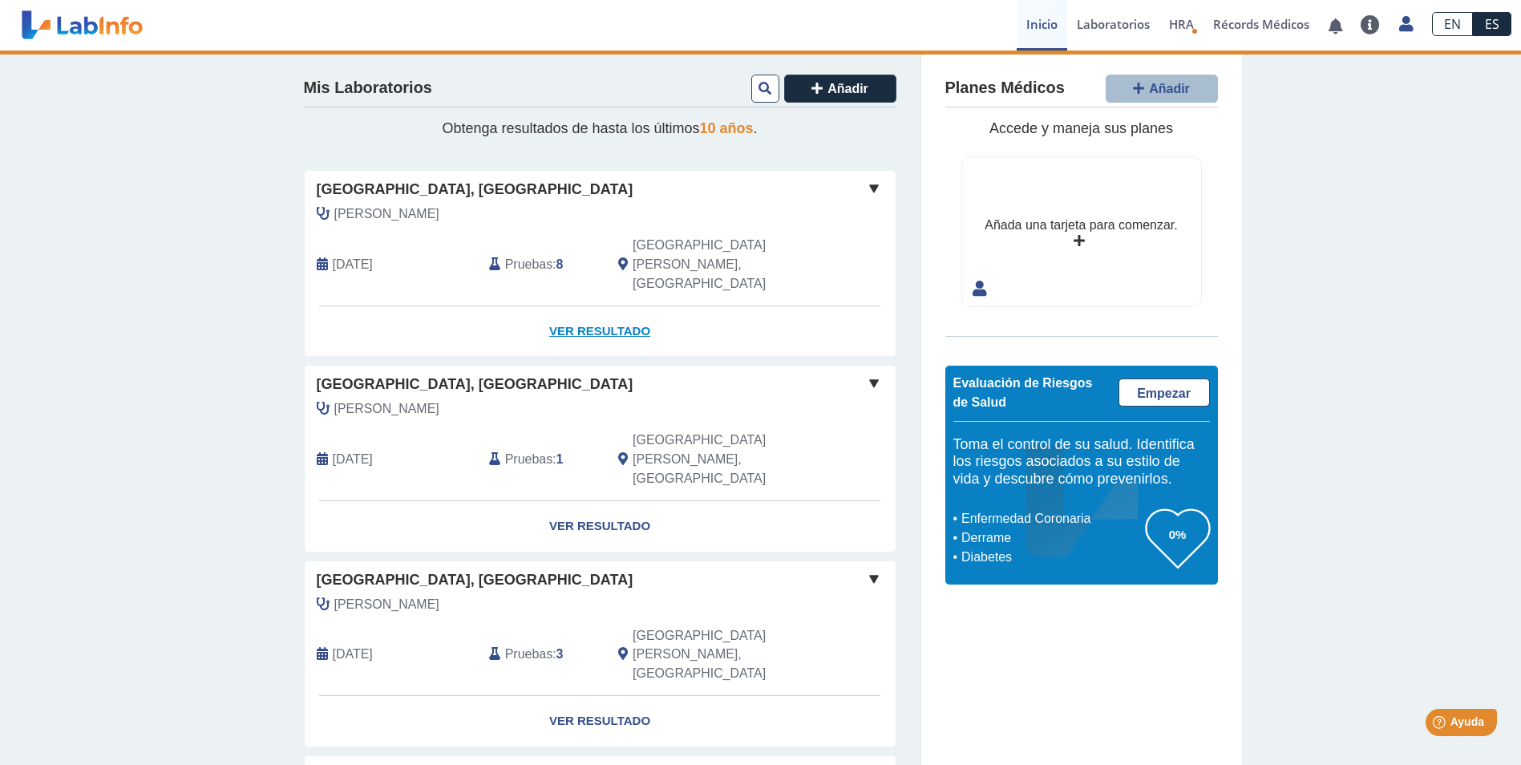
click at [572, 306] on link "Ver Resultado" at bounding box center [600, 331] width 591 height 51
click at [574, 306] on link "Ver Resultado" at bounding box center [600, 331] width 591 height 51
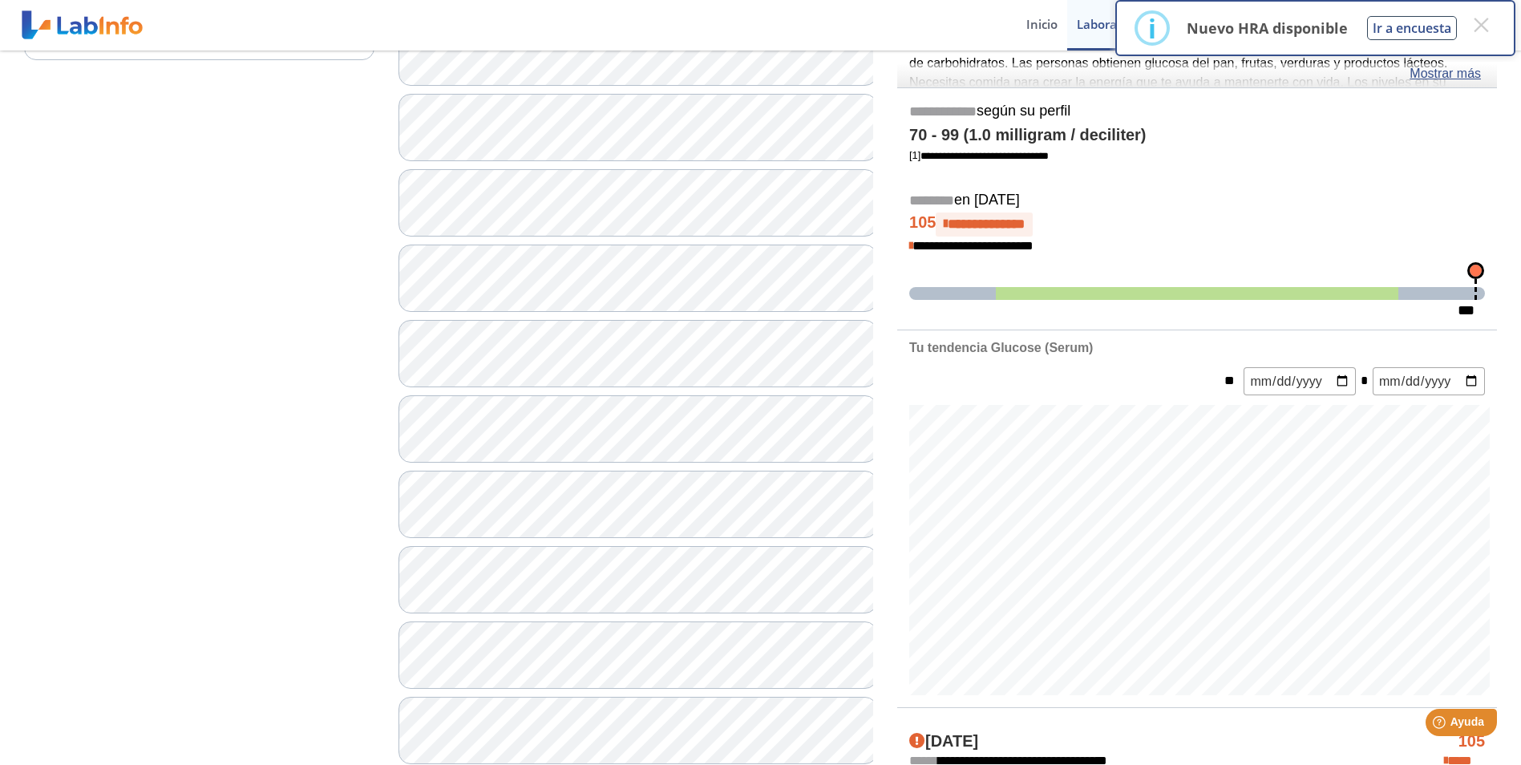
scroll to position [430, 0]
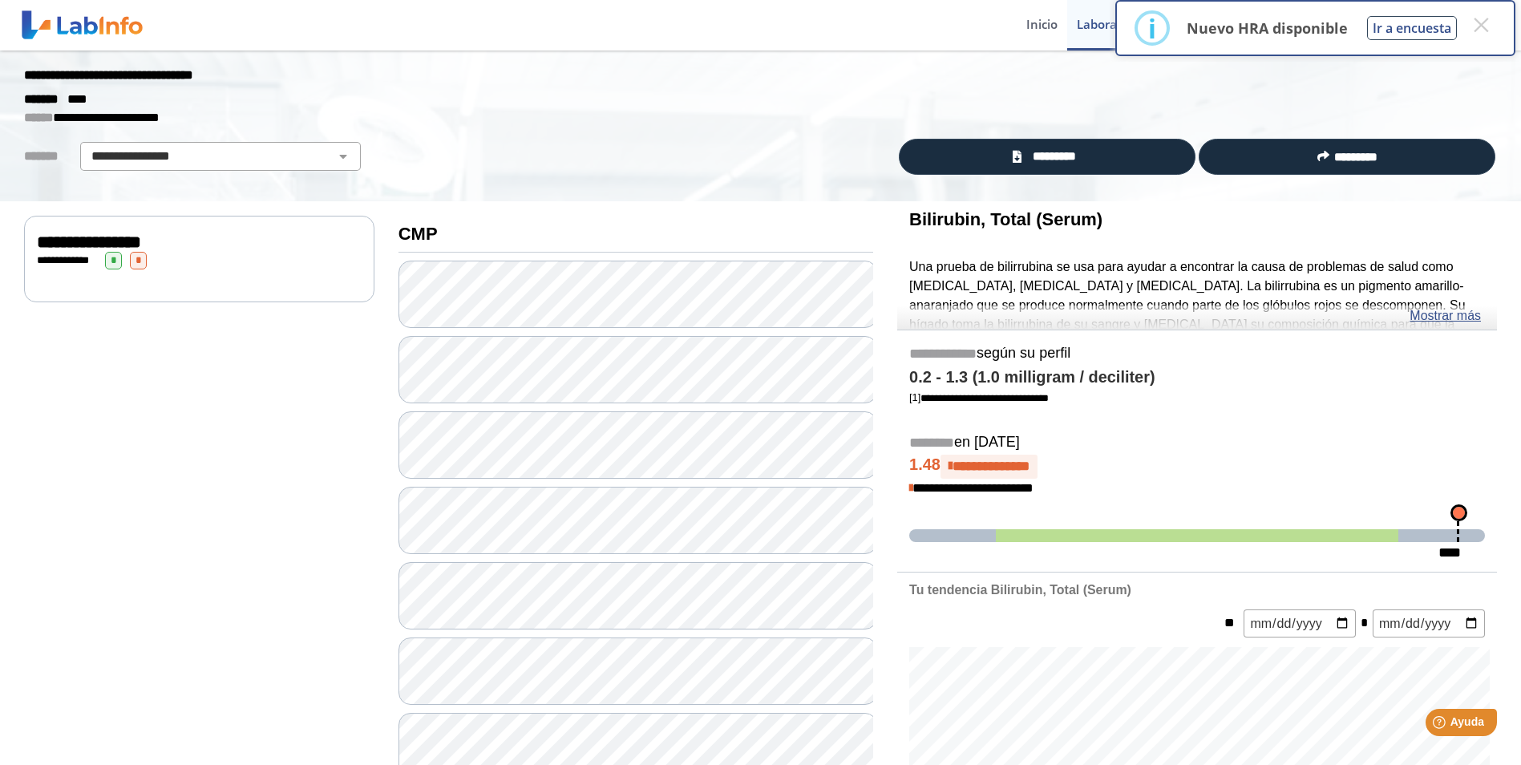
scroll to position [29, 0]
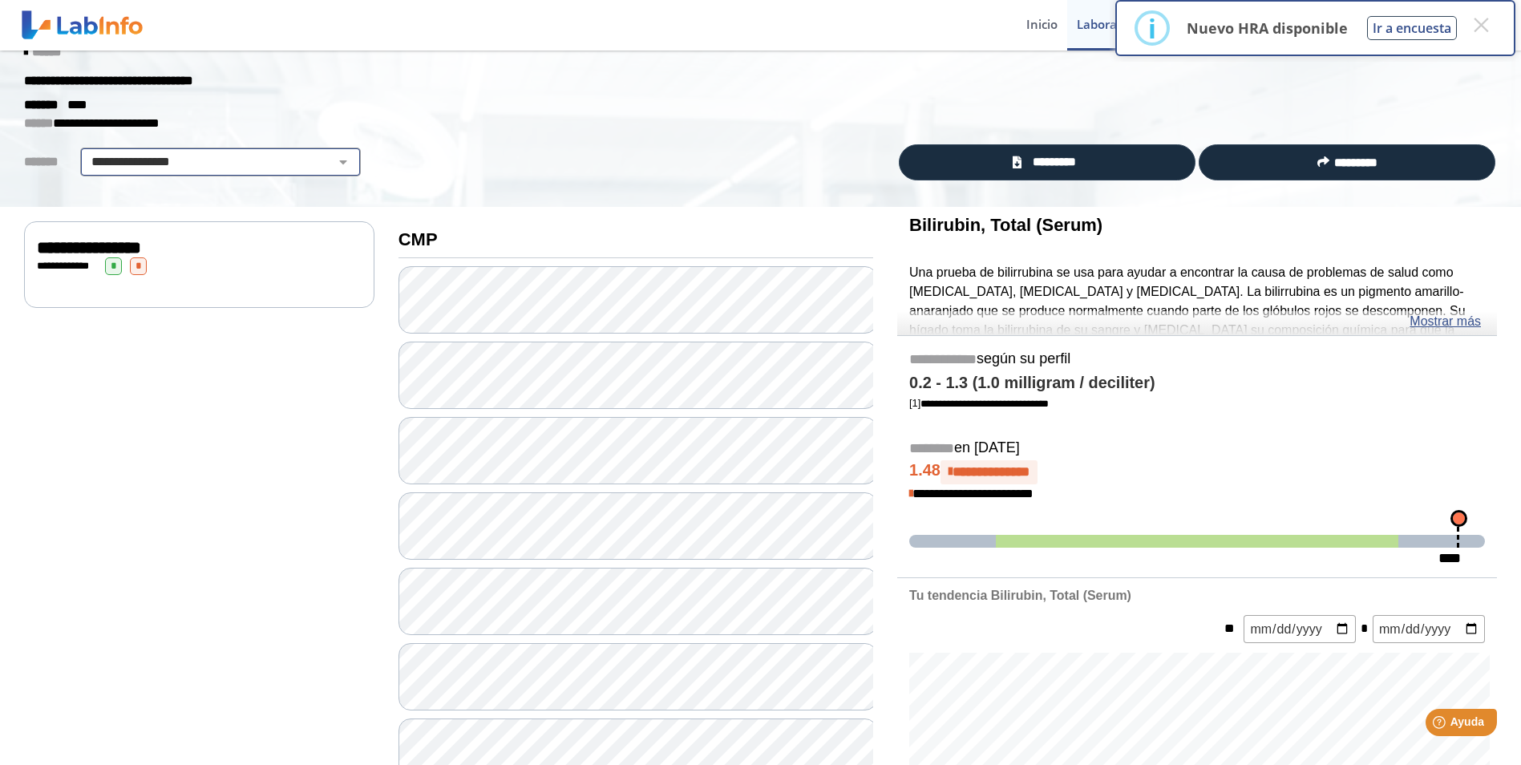
click at [330, 163] on select "**********" at bounding box center [220, 161] width 271 height 19
click at [85, 152] on select "**********" at bounding box center [220, 161] width 271 height 19
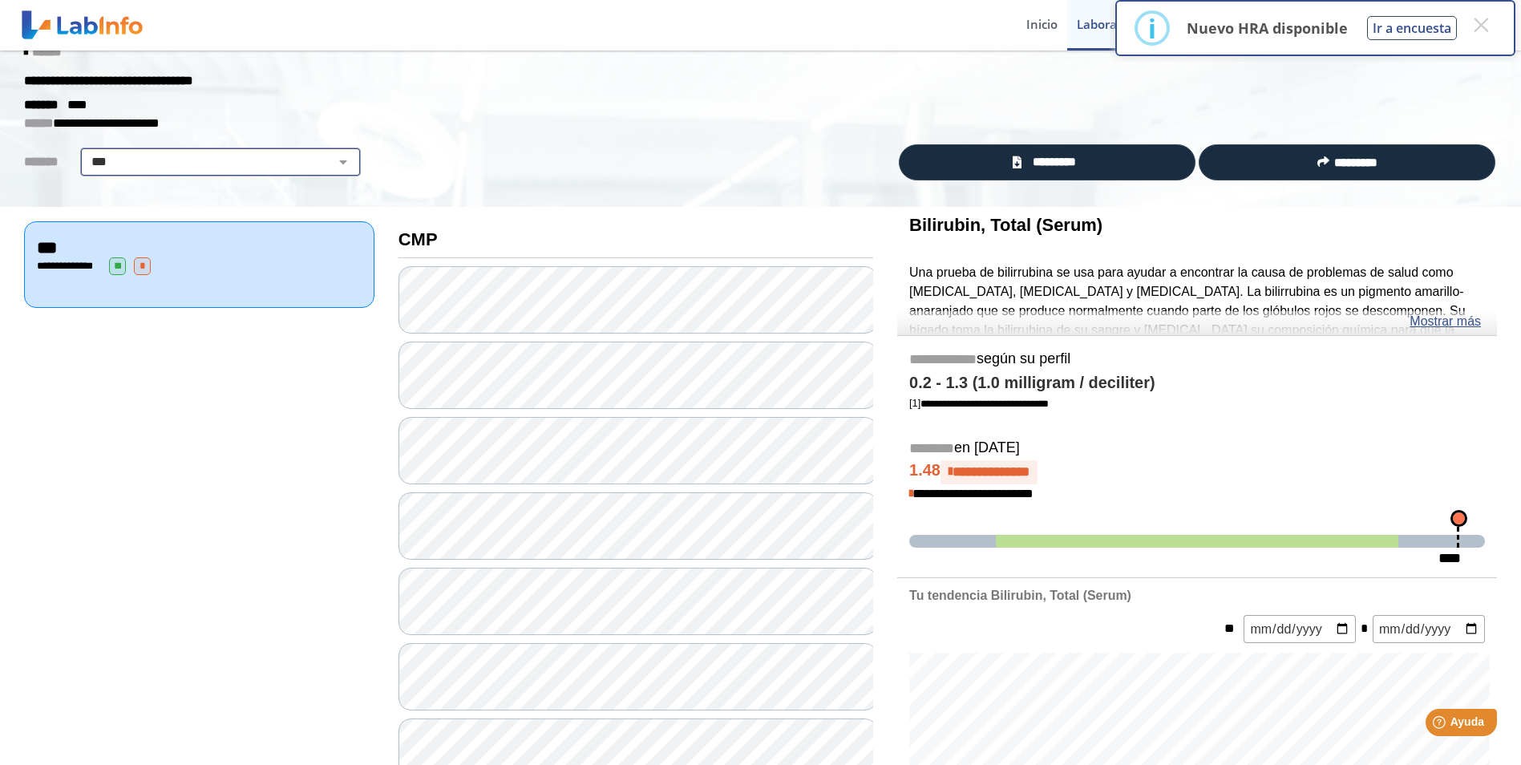
click at [326, 168] on select "**********" at bounding box center [220, 161] width 271 height 19
select select "**********"
click at [85, 152] on select "**********" at bounding box center [220, 161] width 271 height 19
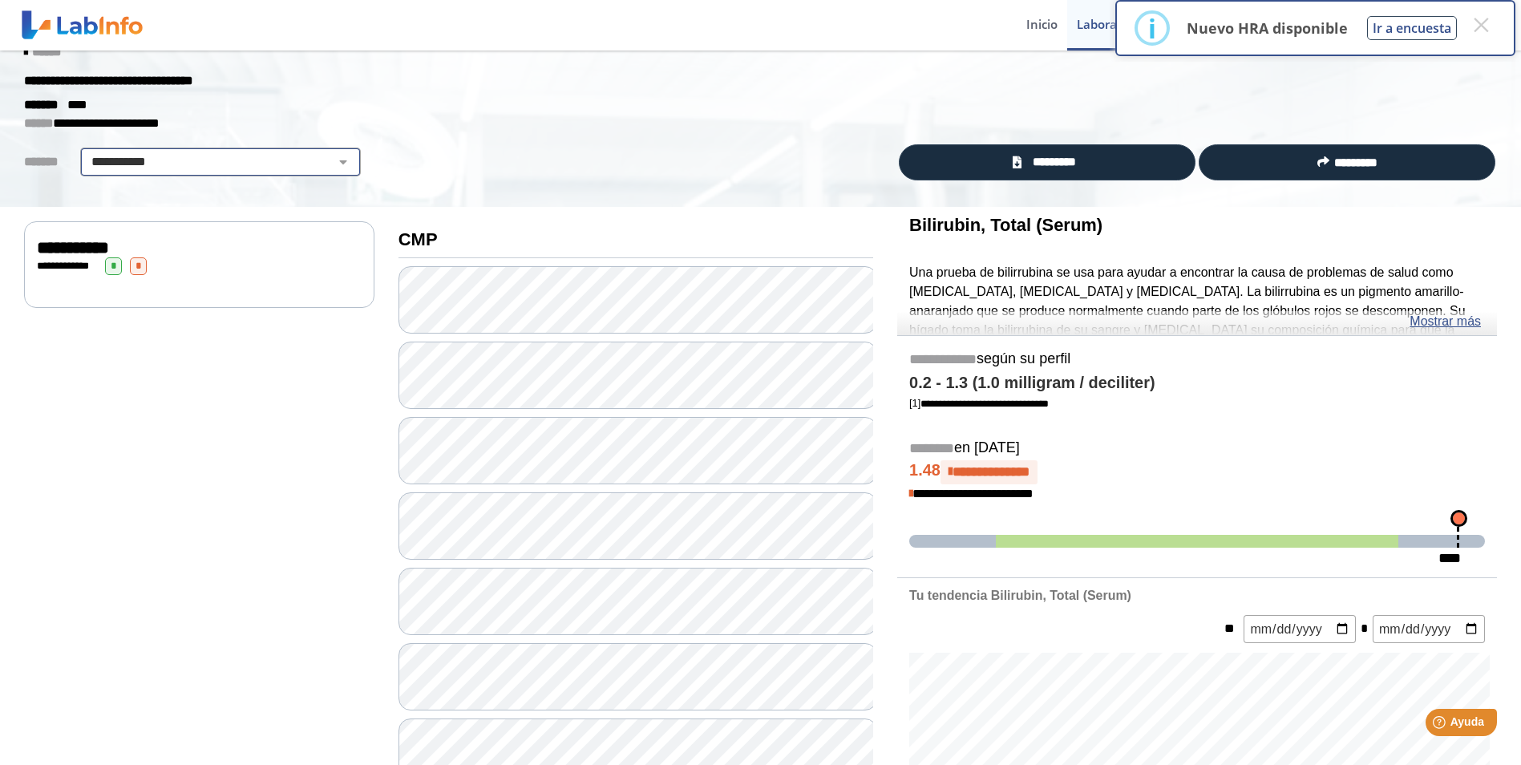
scroll to position [0, 0]
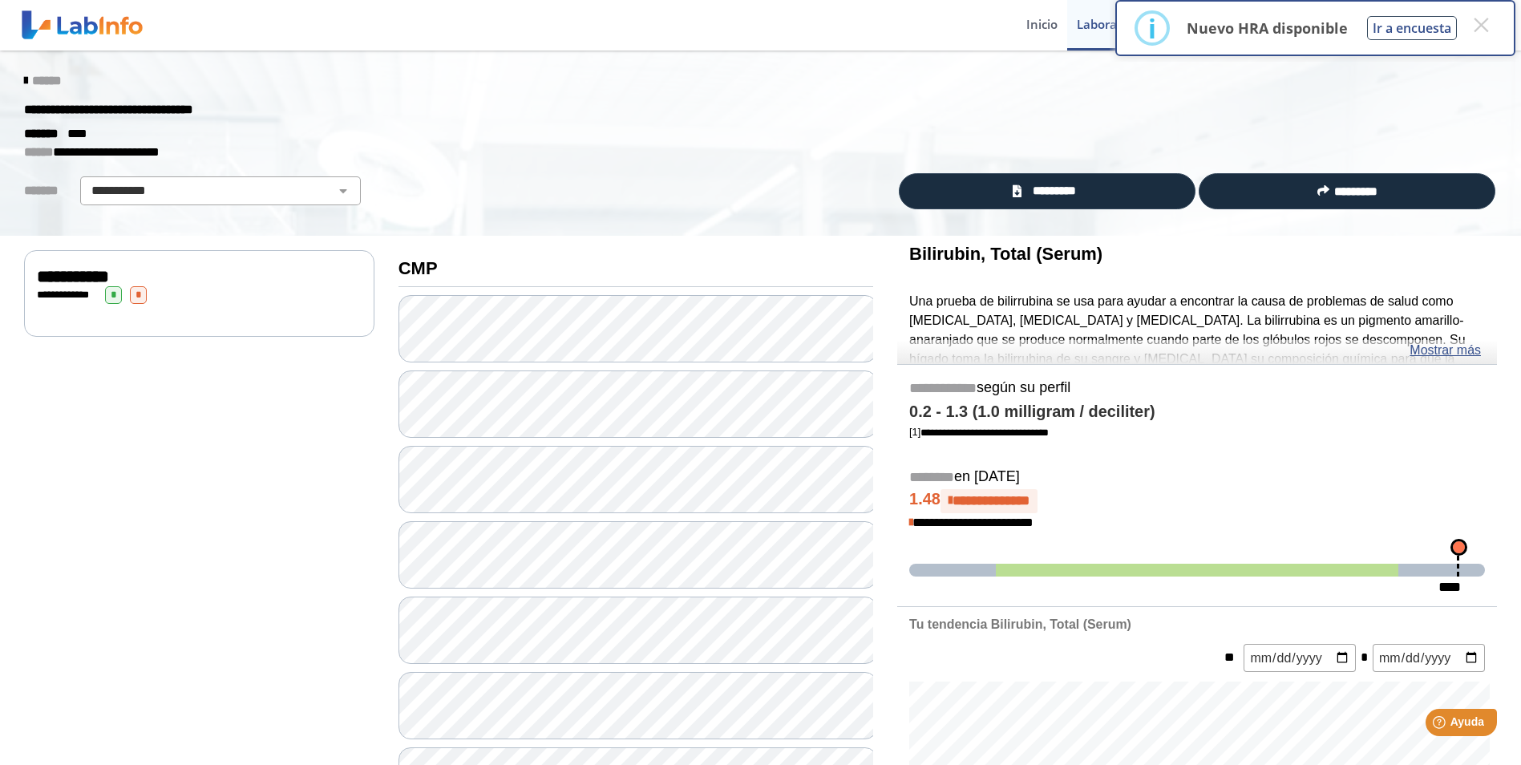
click at [24, 83] on icon at bounding box center [25, 81] width 3 height 13
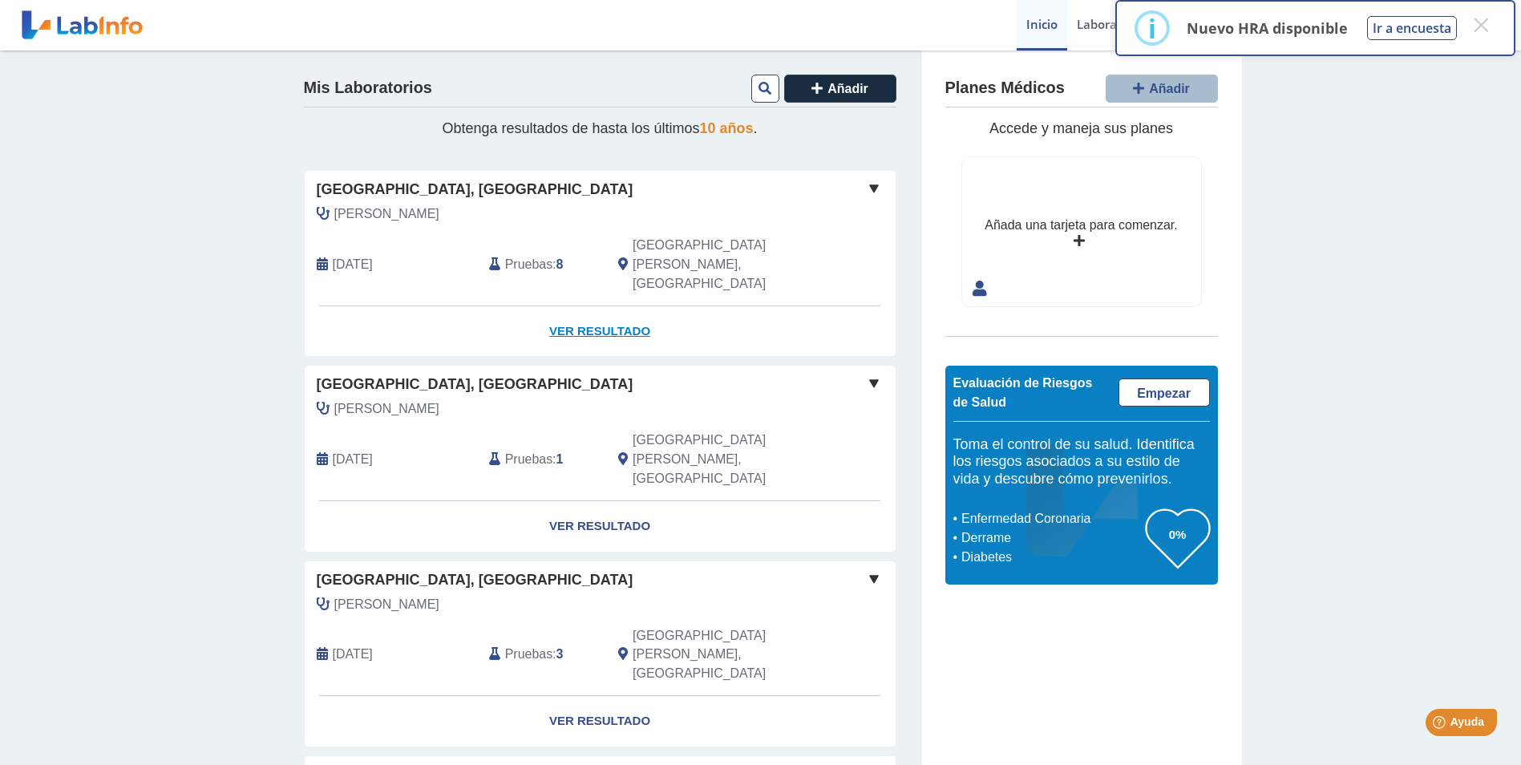
click at [579, 306] on link "Ver Resultado" at bounding box center [600, 331] width 591 height 51
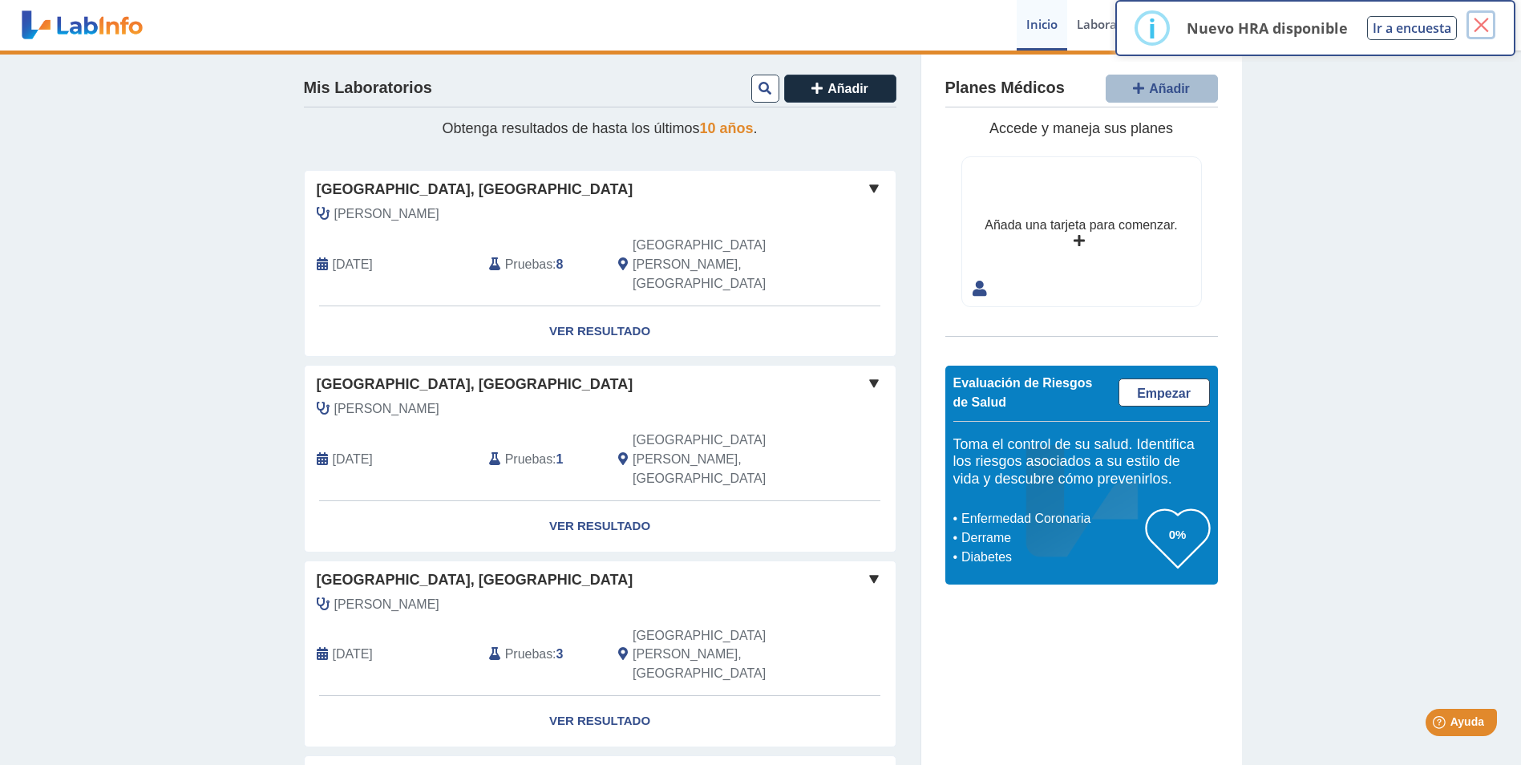
click at [1479, 30] on button "×" at bounding box center [1480, 24] width 29 height 29
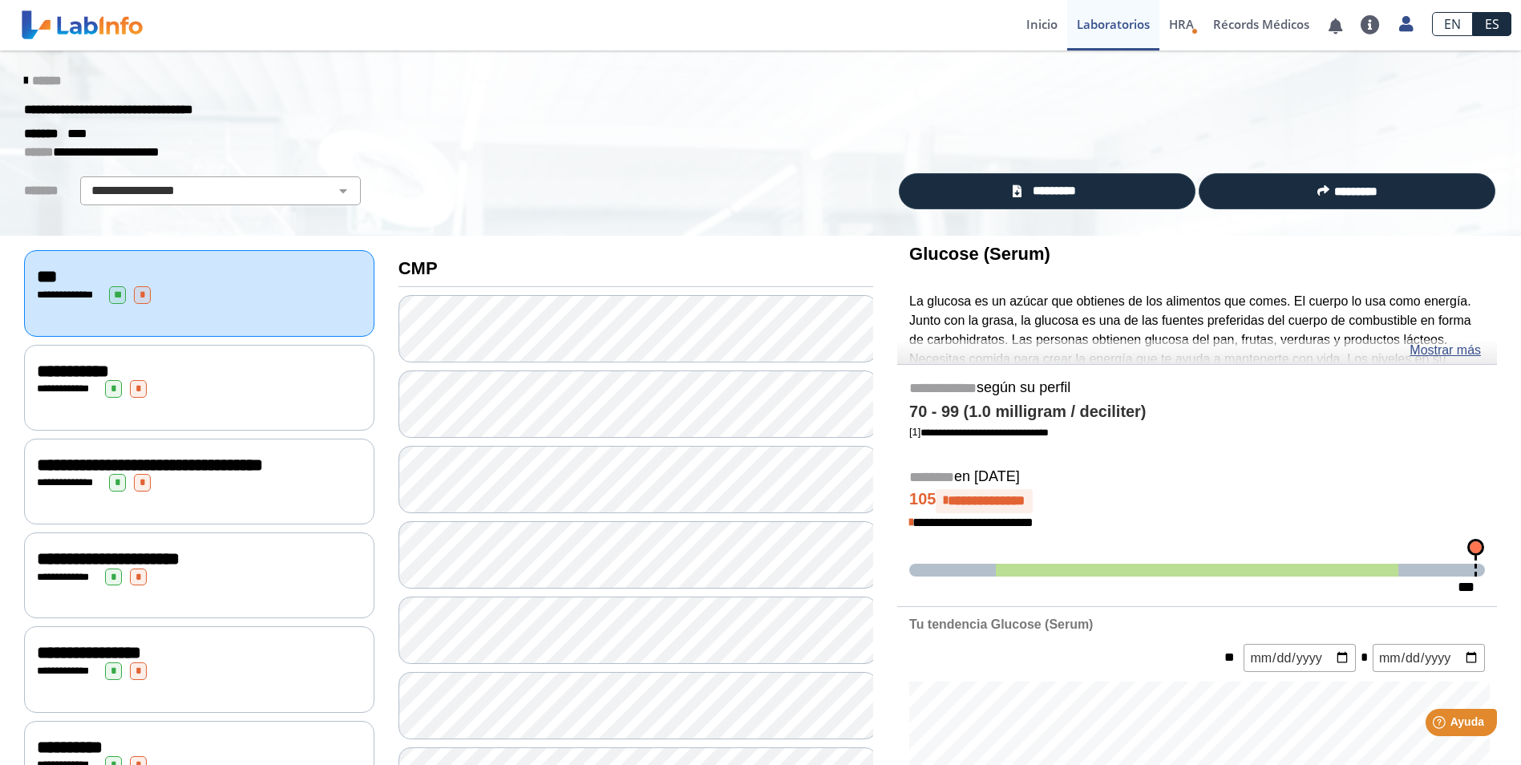
click at [188, 375] on div "**********" at bounding box center [199, 371] width 325 height 19
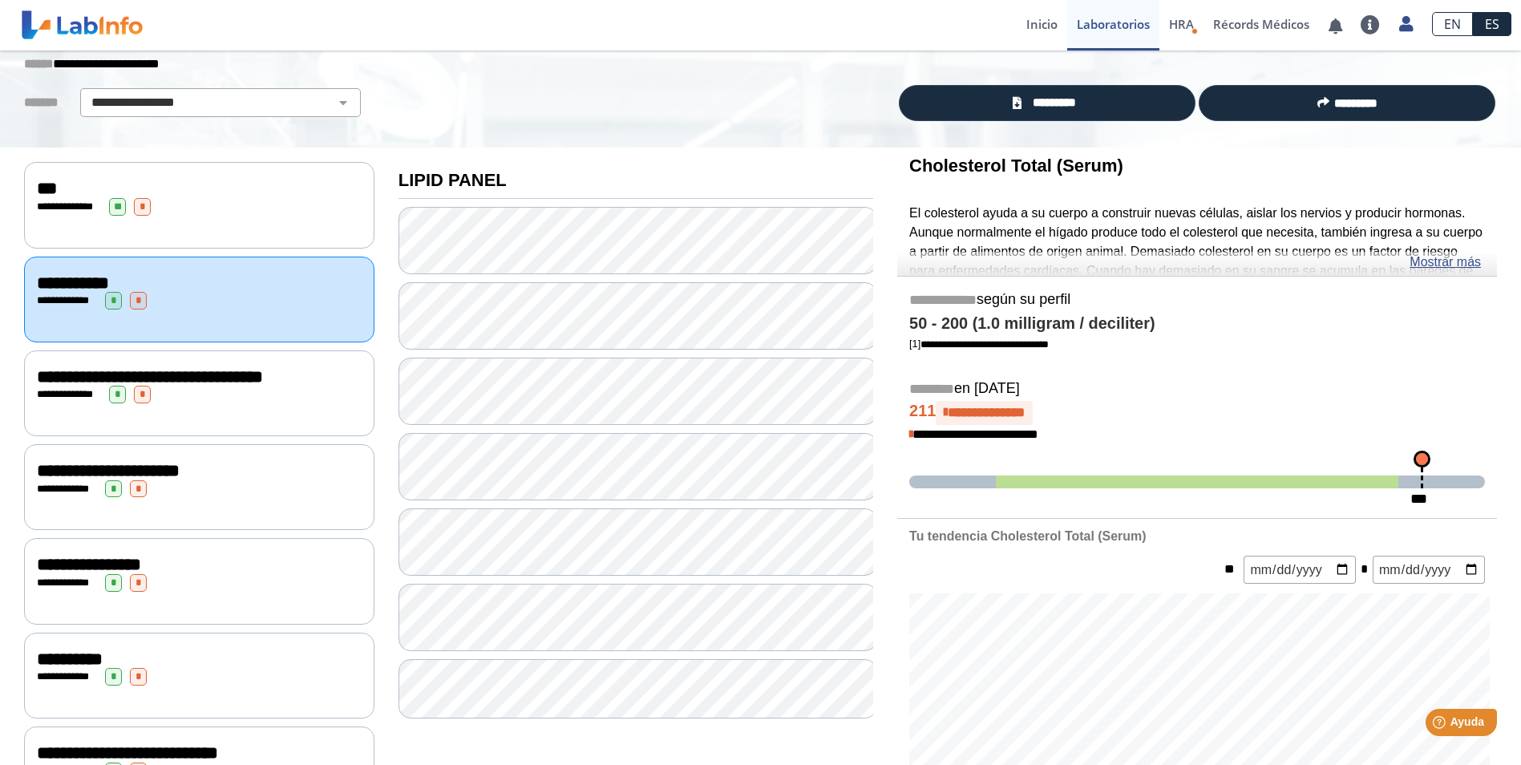
scroll to position [160, 0]
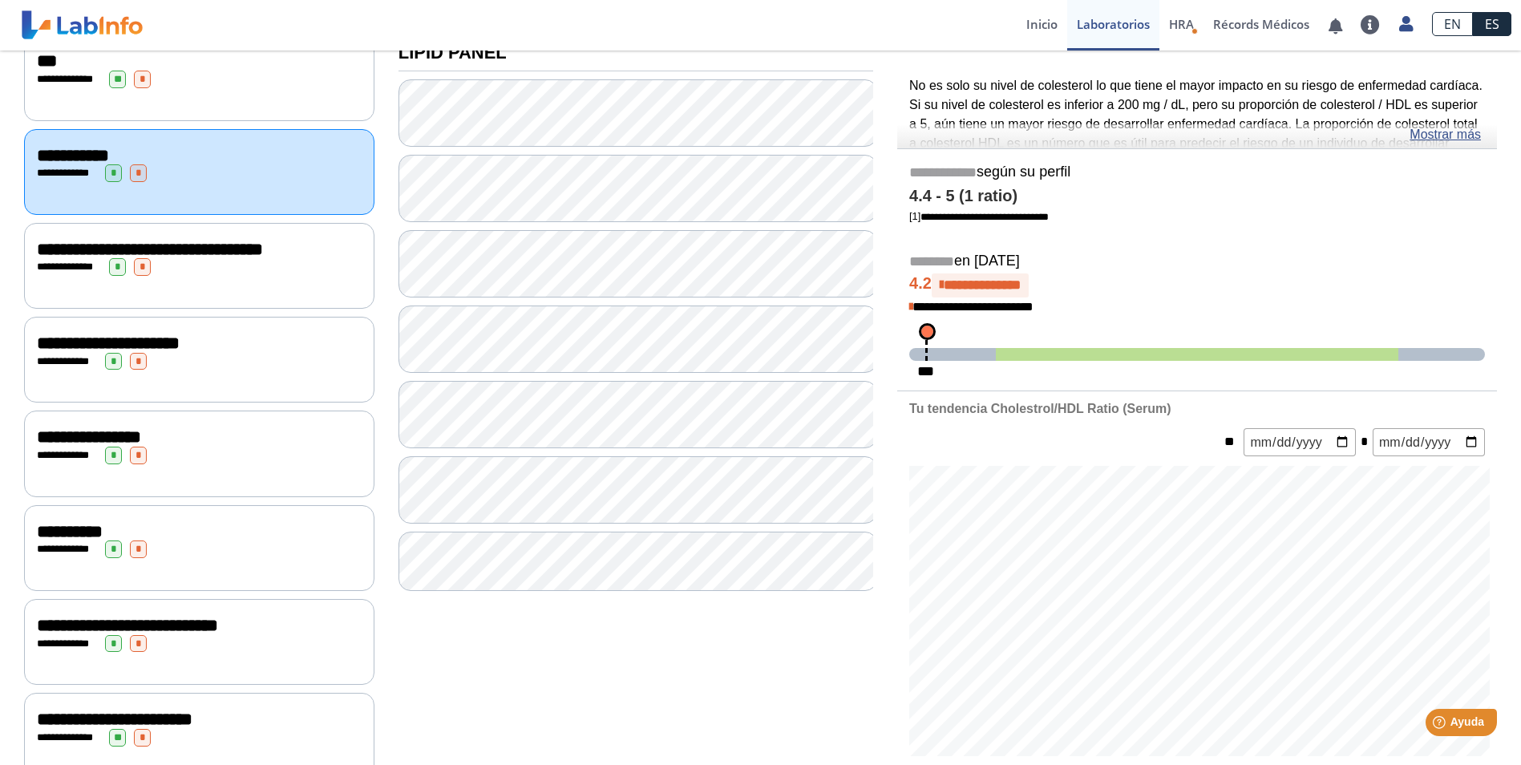
scroll to position [241, 0]
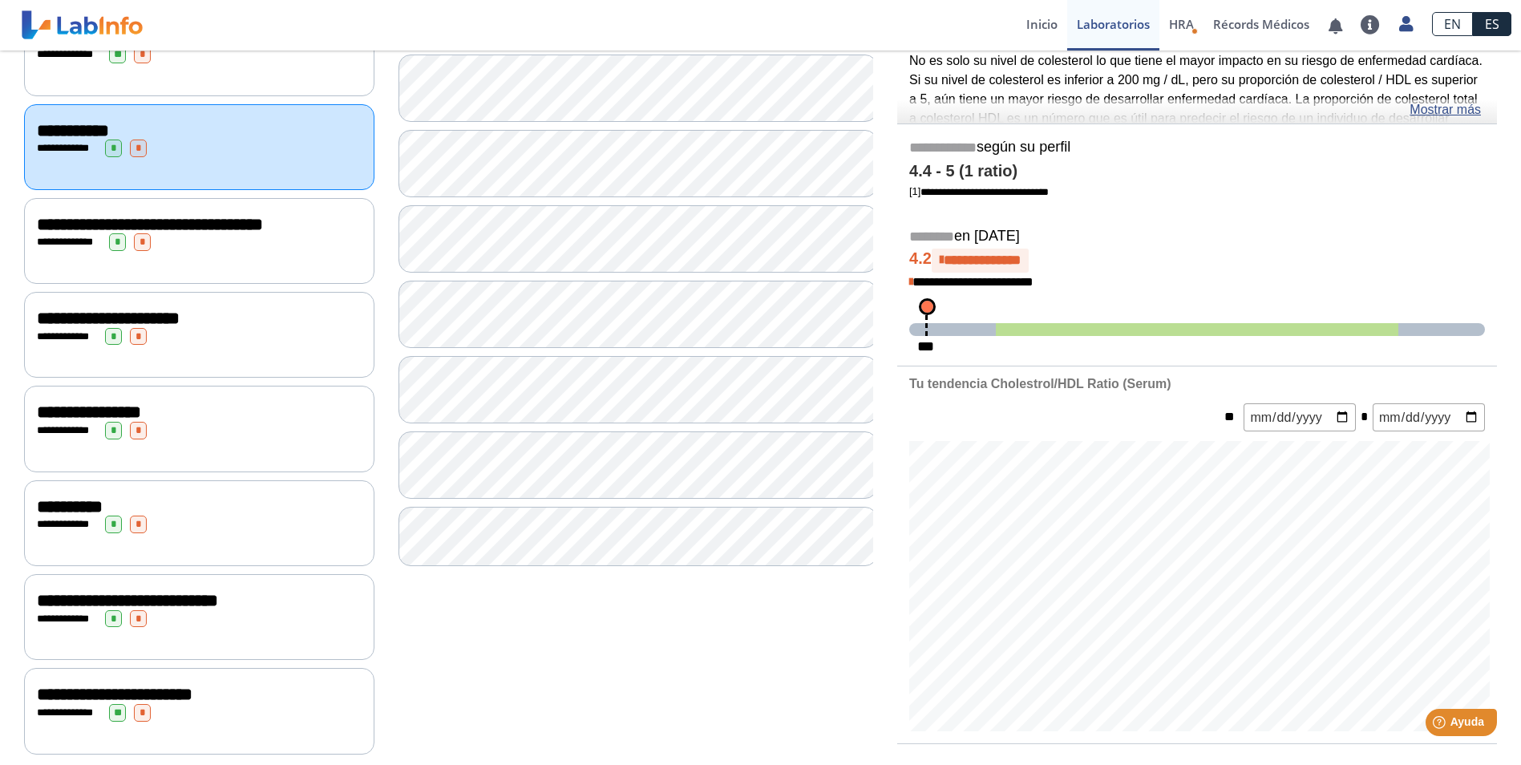
click at [208, 219] on span "**********" at bounding box center [150, 225] width 226 height 18
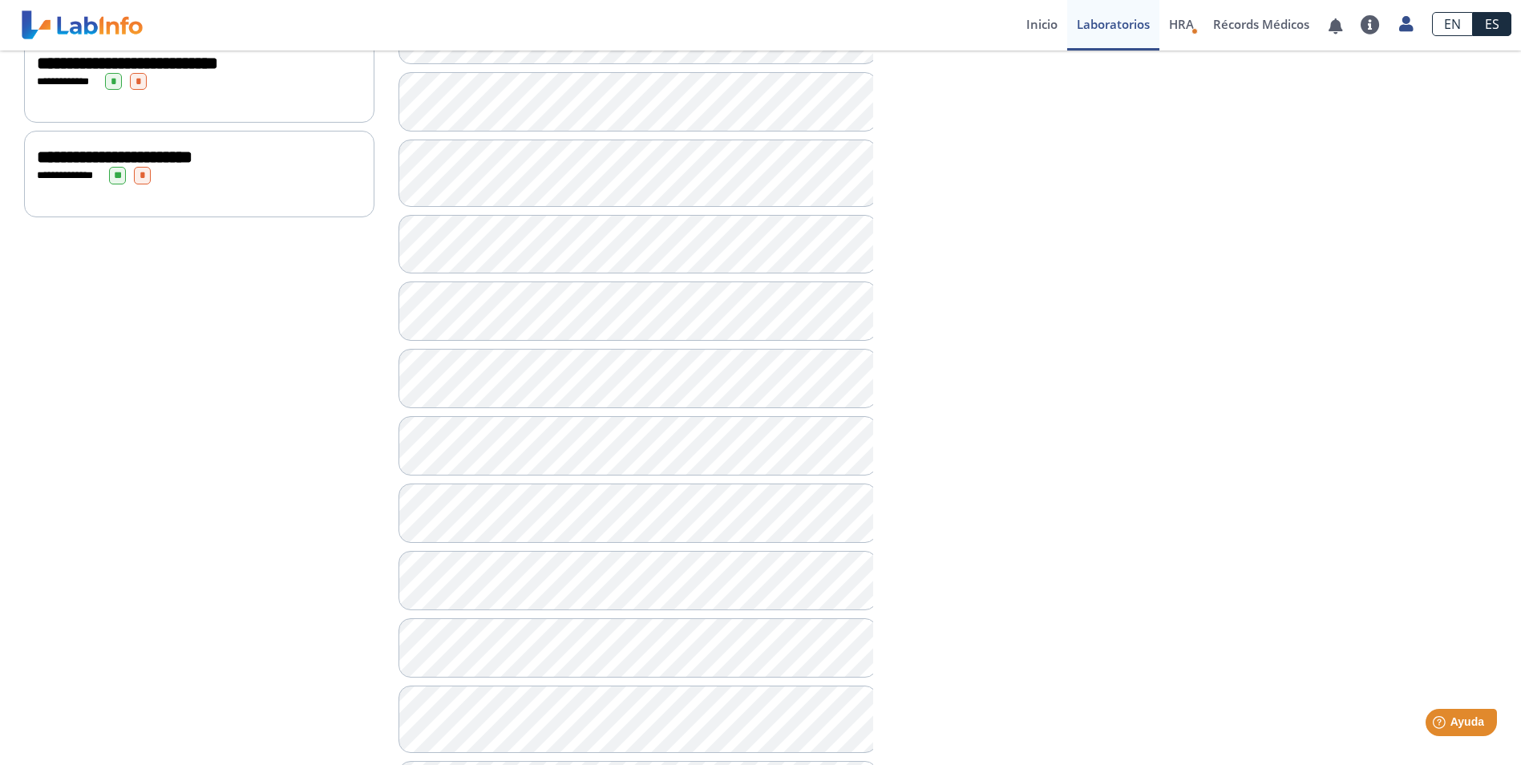
scroll to position [802, 0]
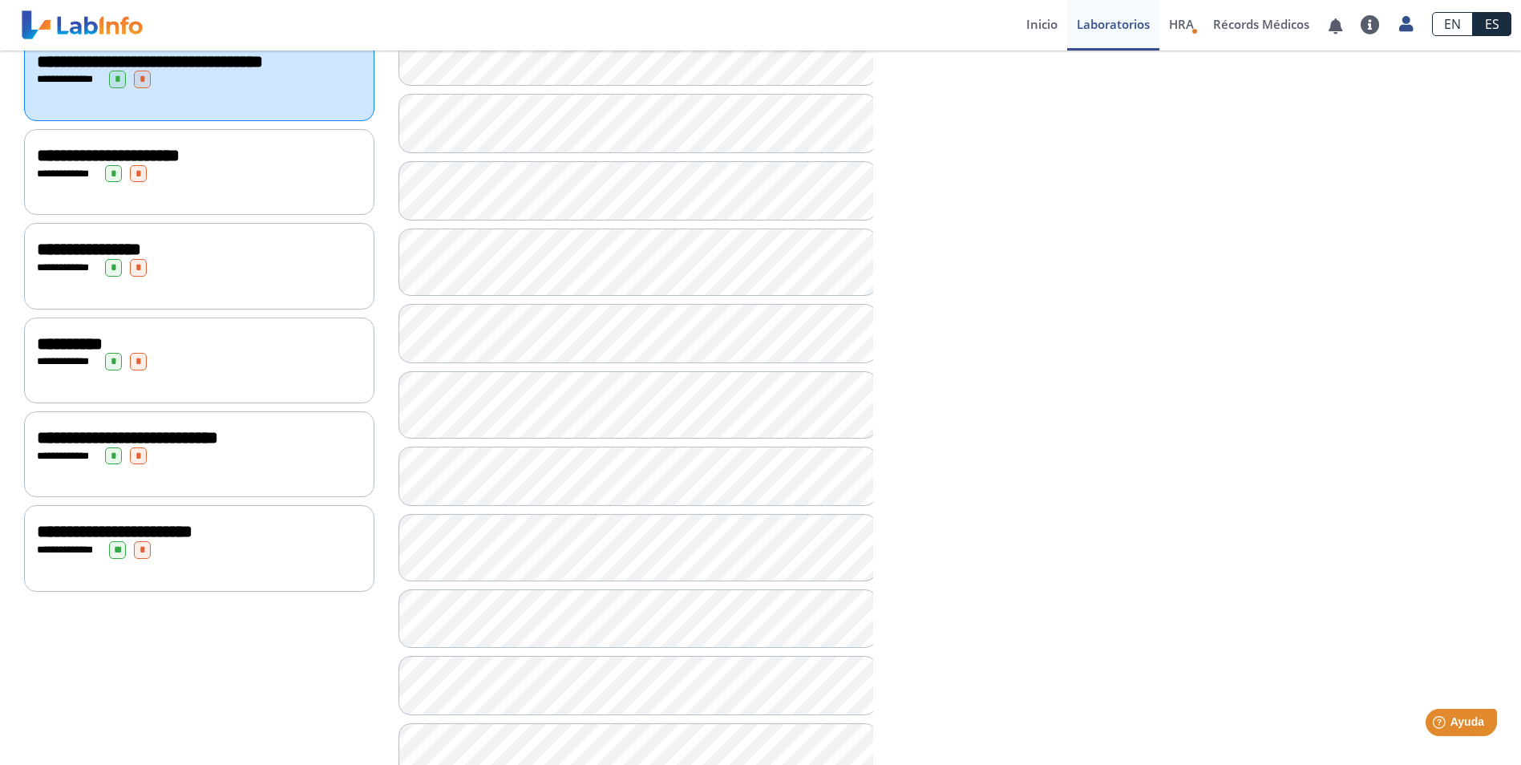
scroll to position [401, 0]
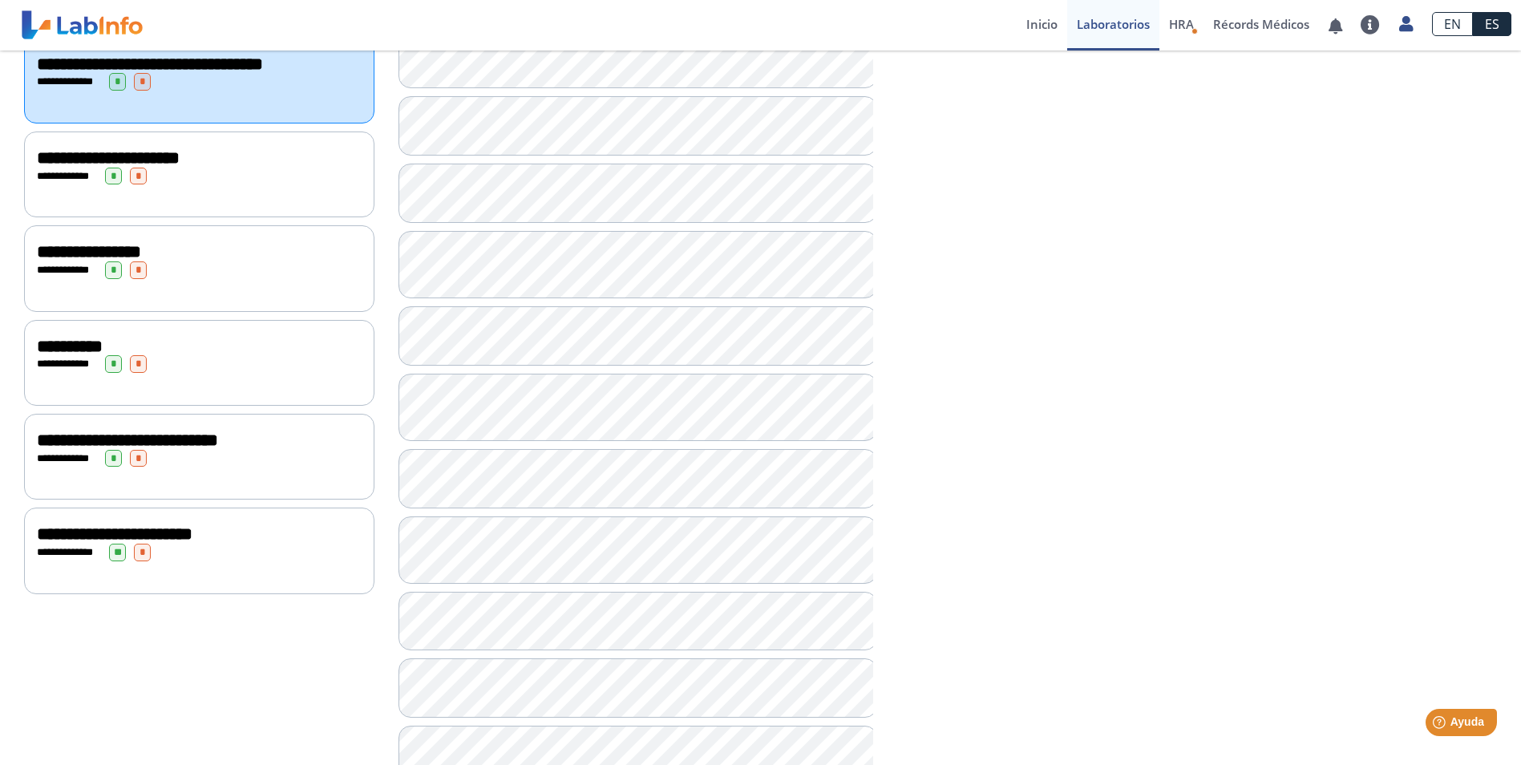
click at [60, 172] on span "**********" at bounding box center [67, 176] width 44 height 10
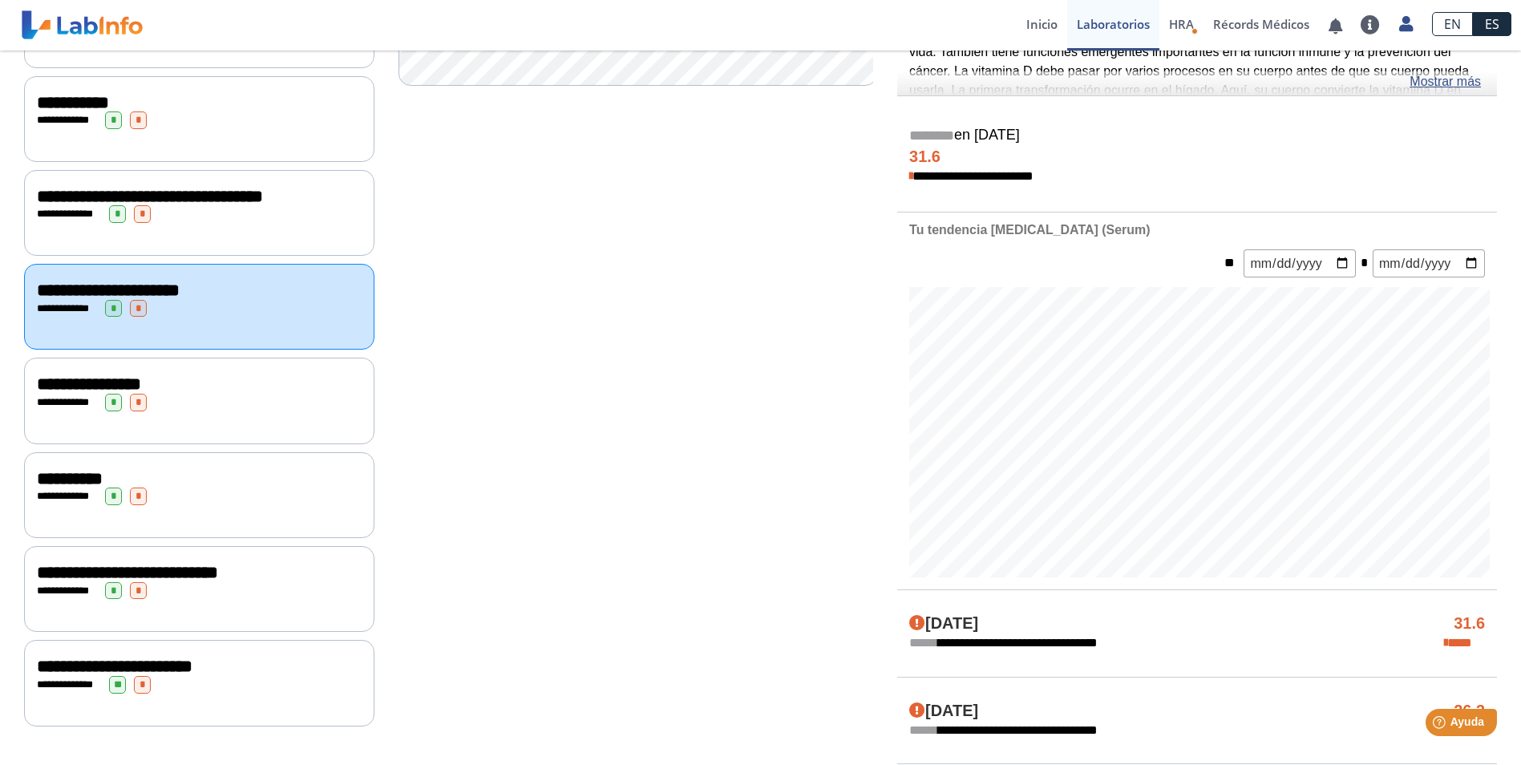
scroll to position [321, 0]
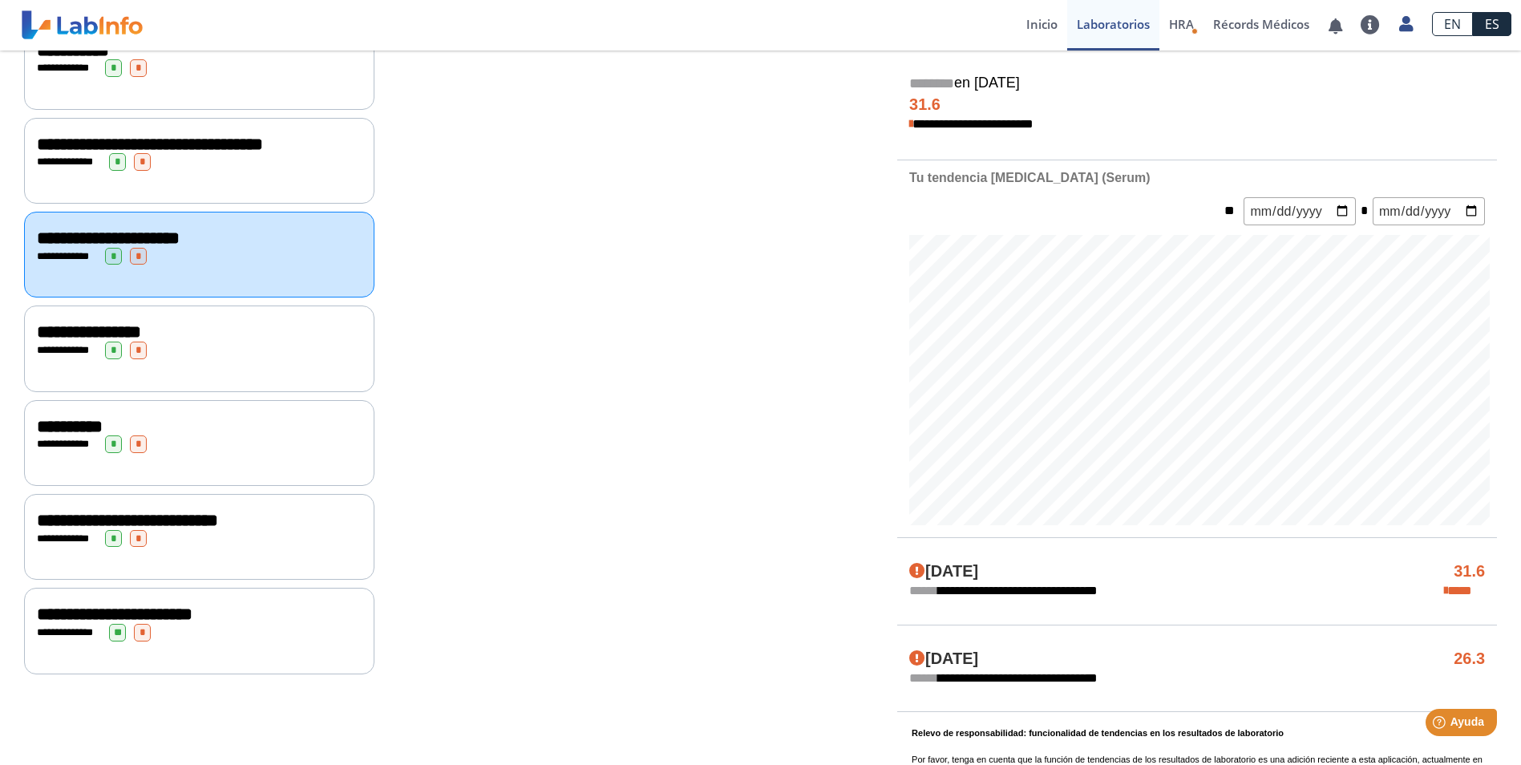
click at [93, 329] on span "**********" at bounding box center [89, 332] width 104 height 18
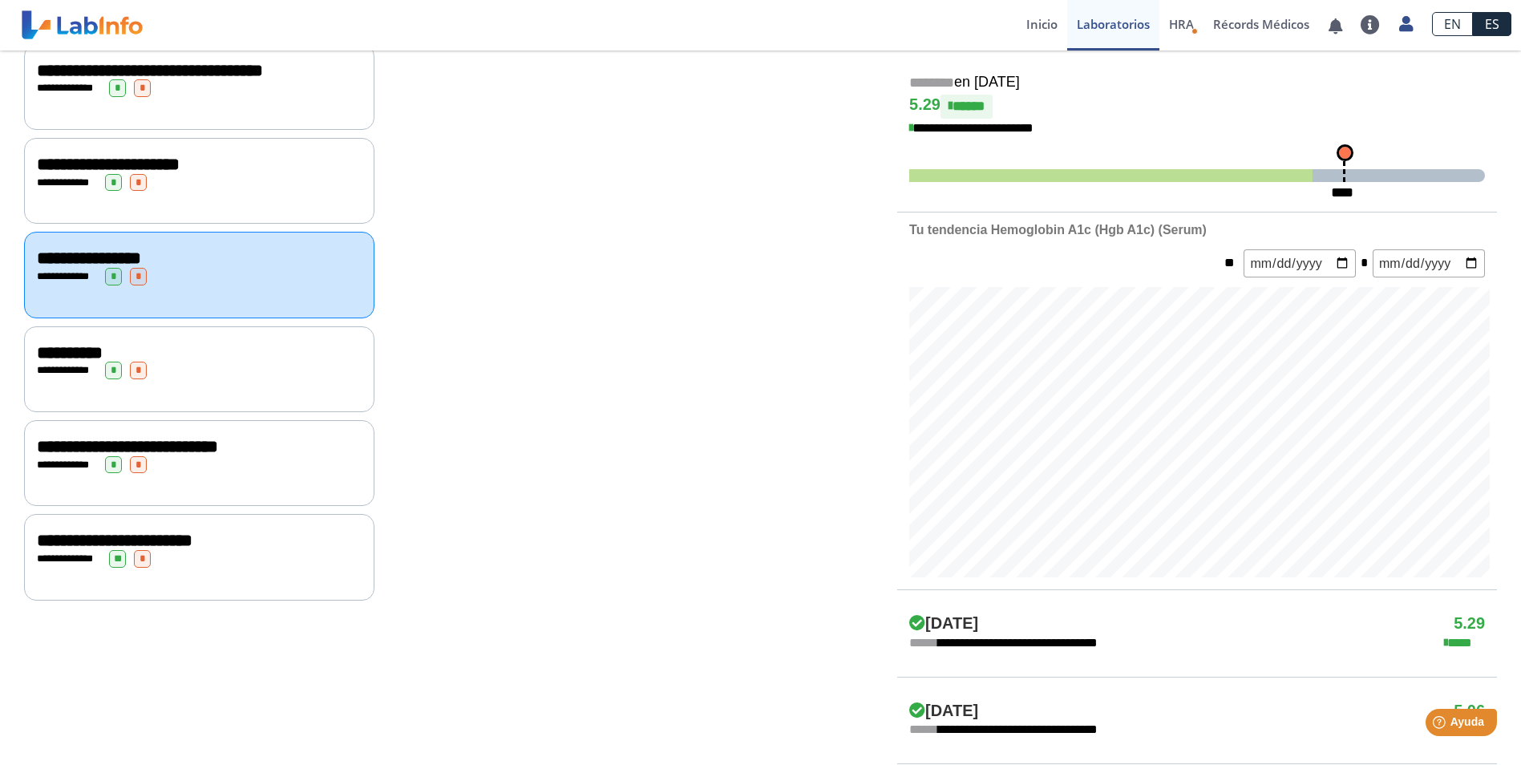
scroll to position [401, 0]
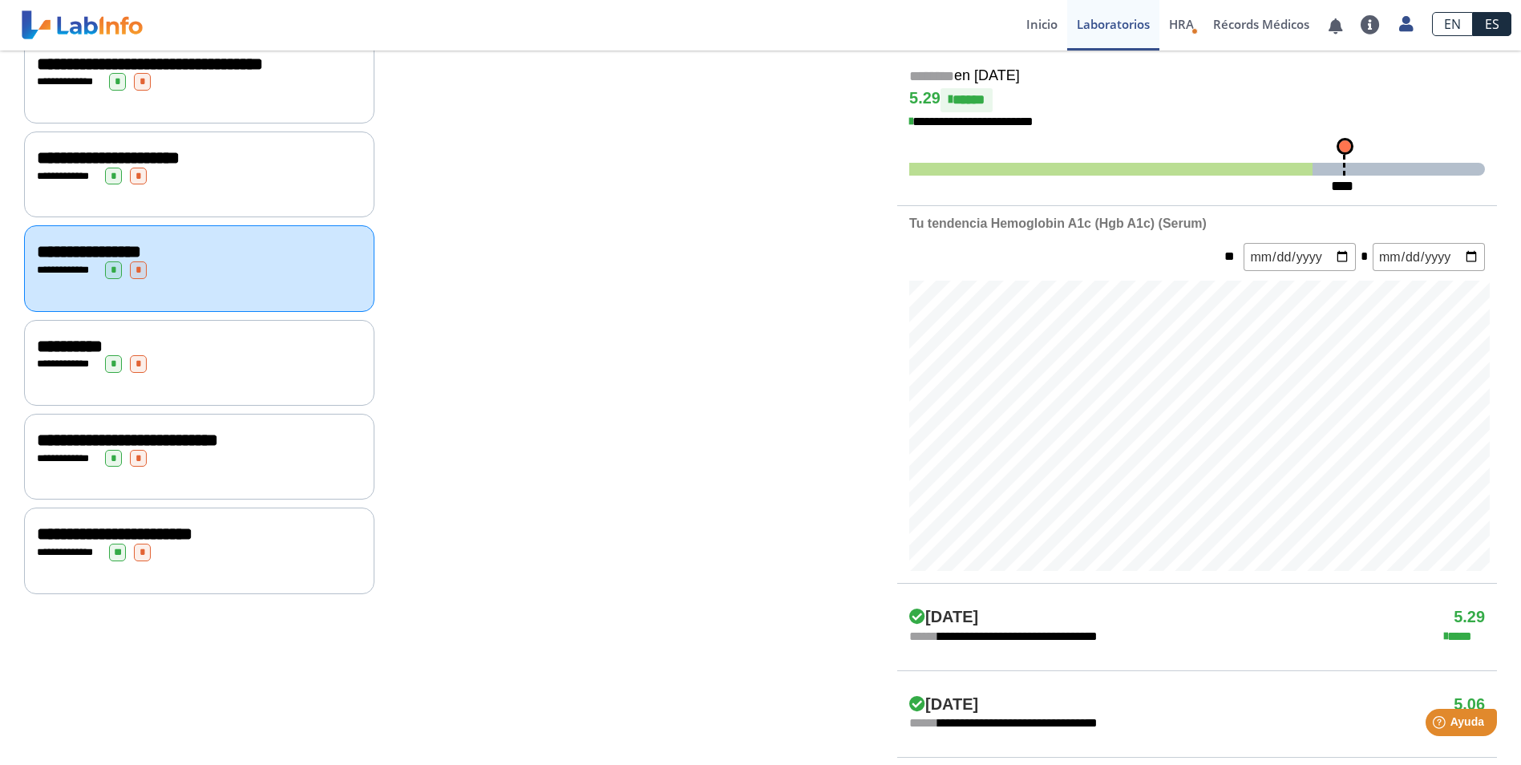
click at [61, 343] on span "**********" at bounding box center [70, 347] width 66 height 18
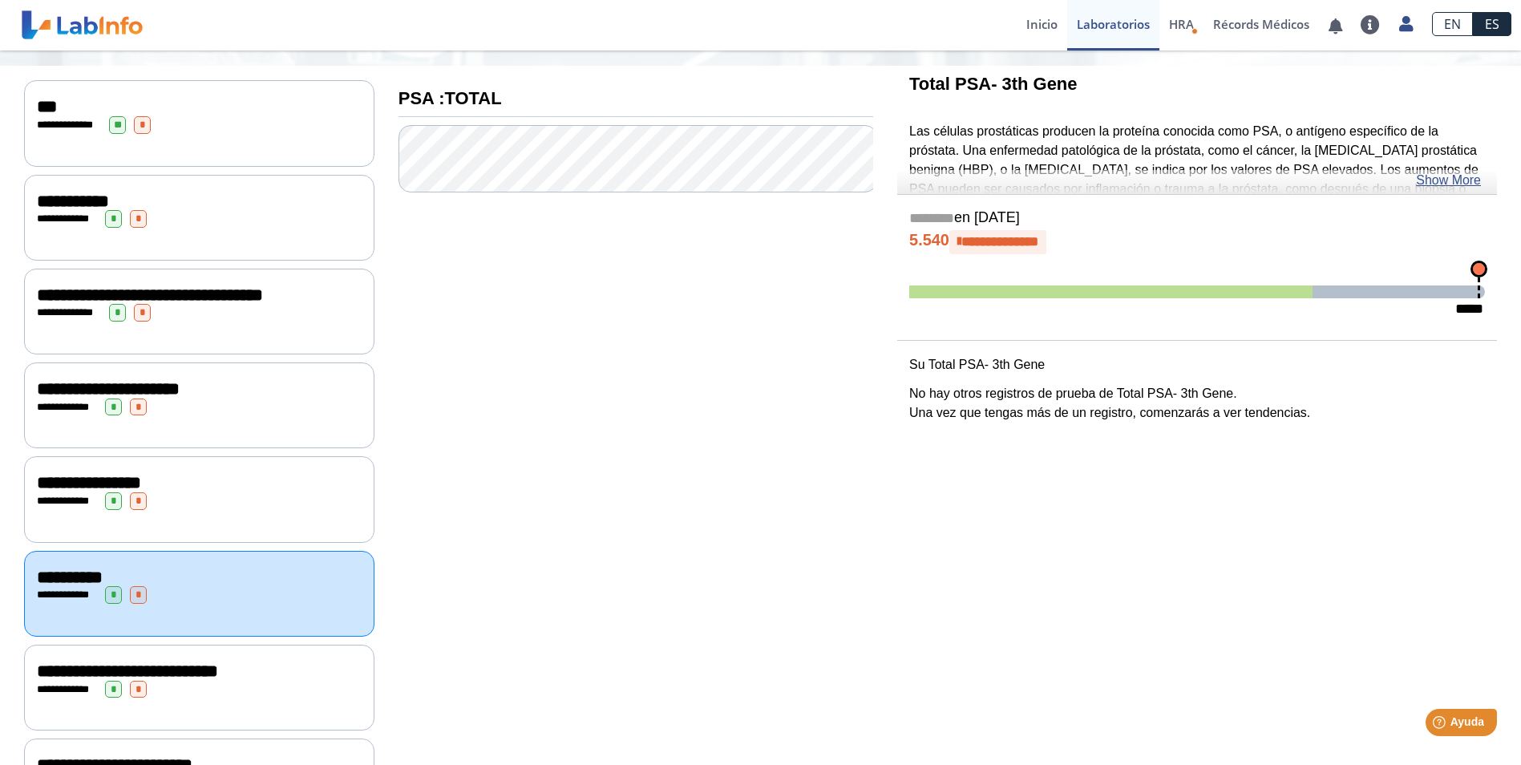
scroll to position [249, 0]
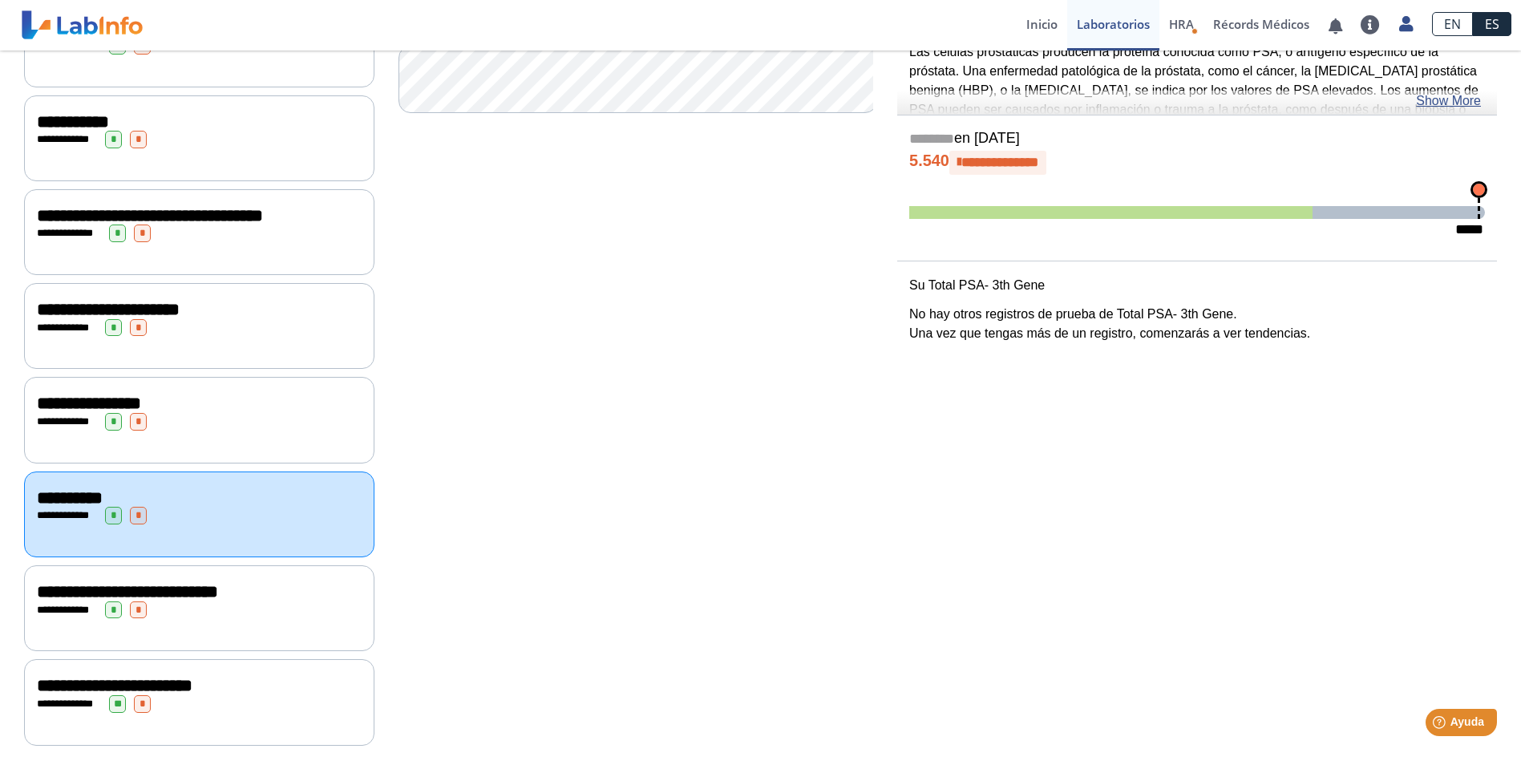
click at [66, 586] on span "**********" at bounding box center [127, 592] width 181 height 18
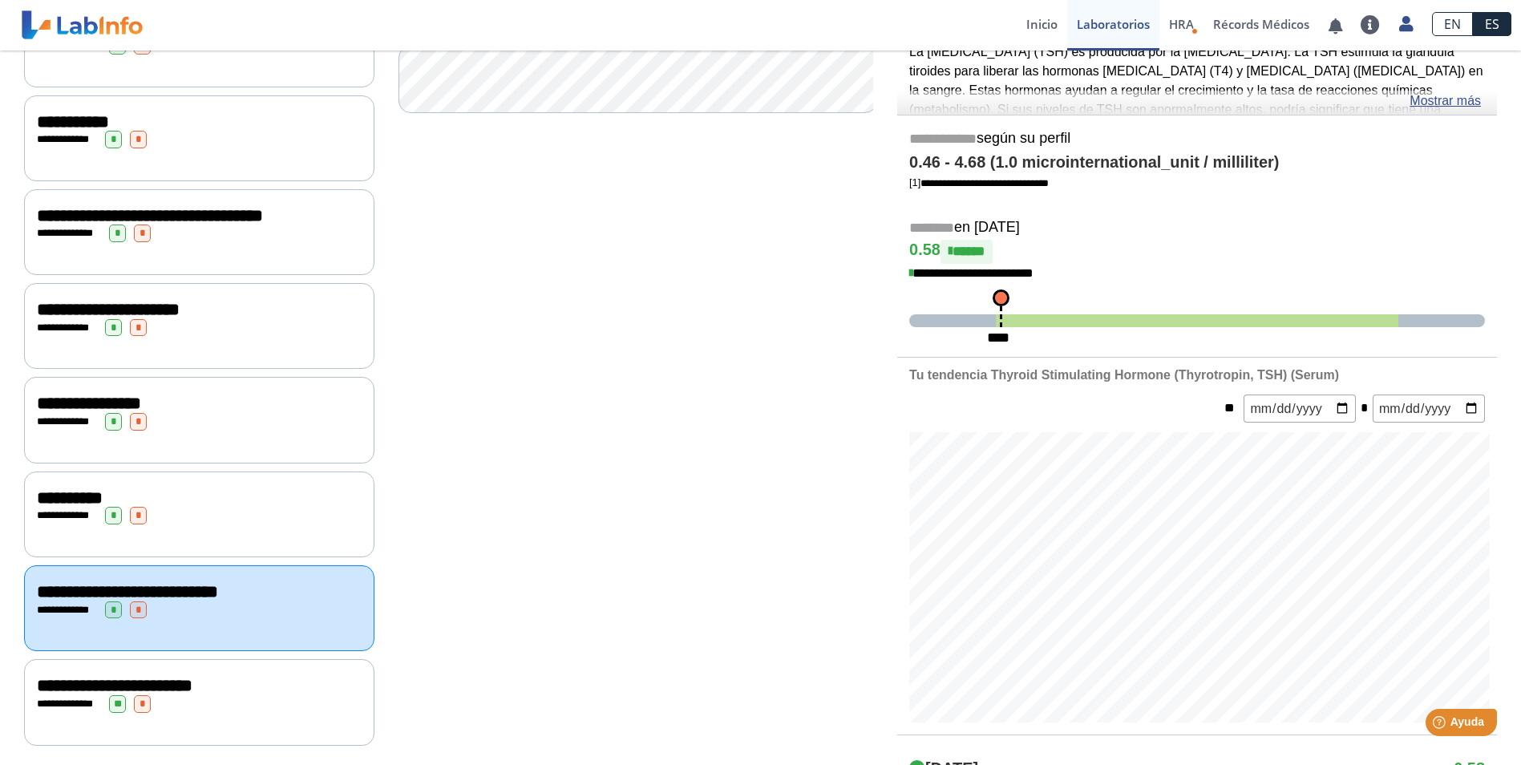
click at [78, 677] on span "**********" at bounding box center [115, 686] width 156 height 18
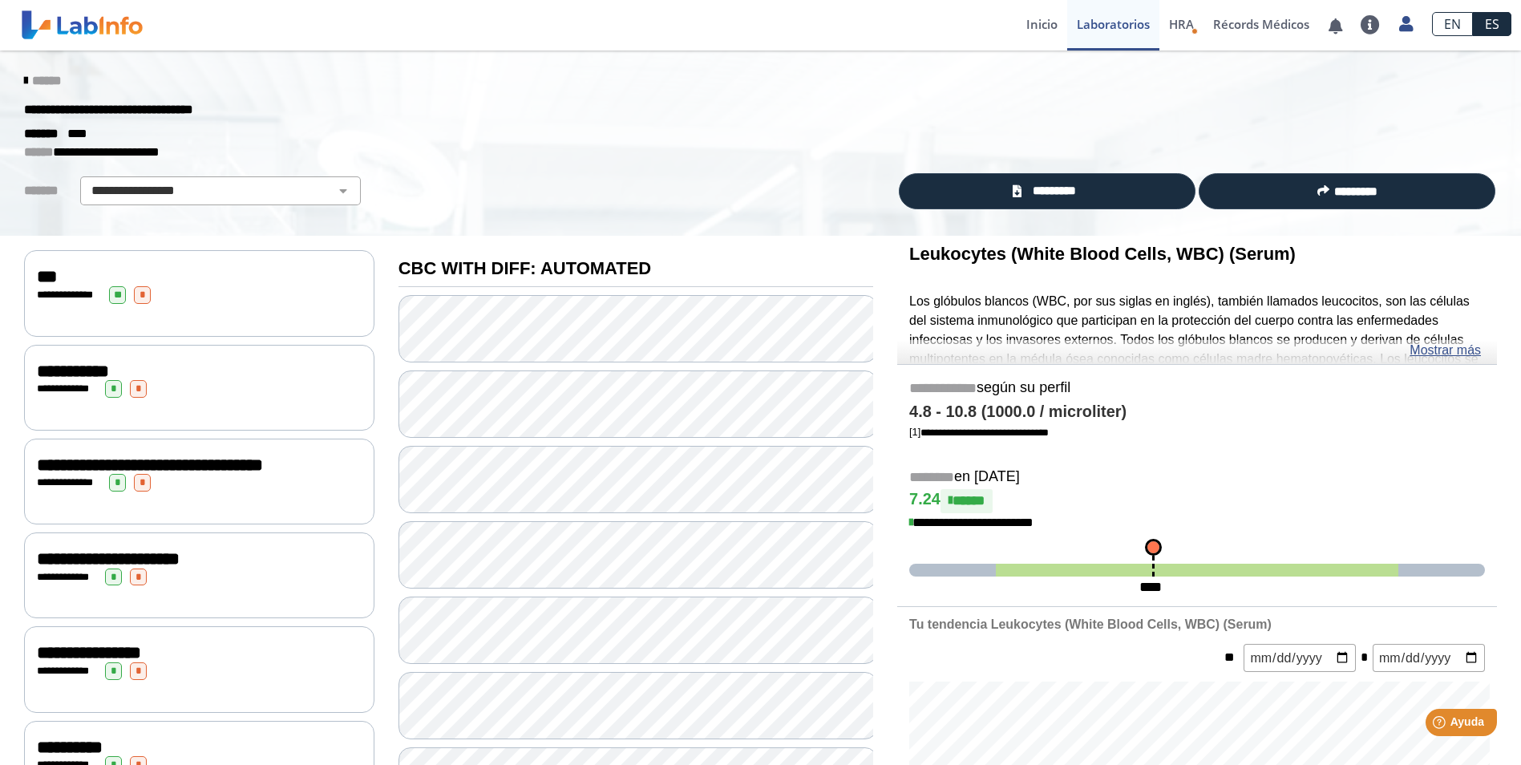
click at [84, 370] on span "**********" at bounding box center [73, 371] width 72 height 18
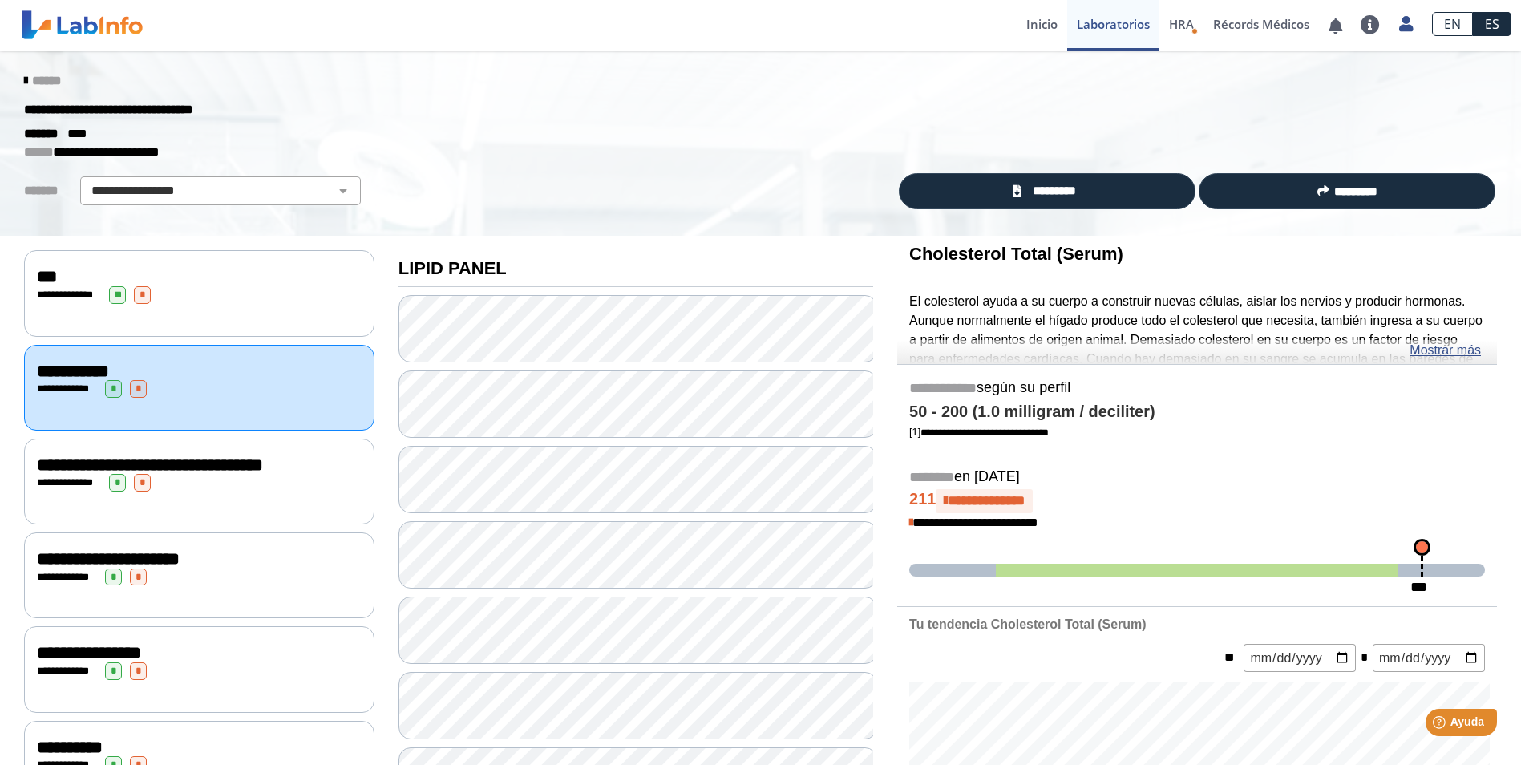
click at [185, 302] on div "**********" at bounding box center [199, 293] width 350 height 86
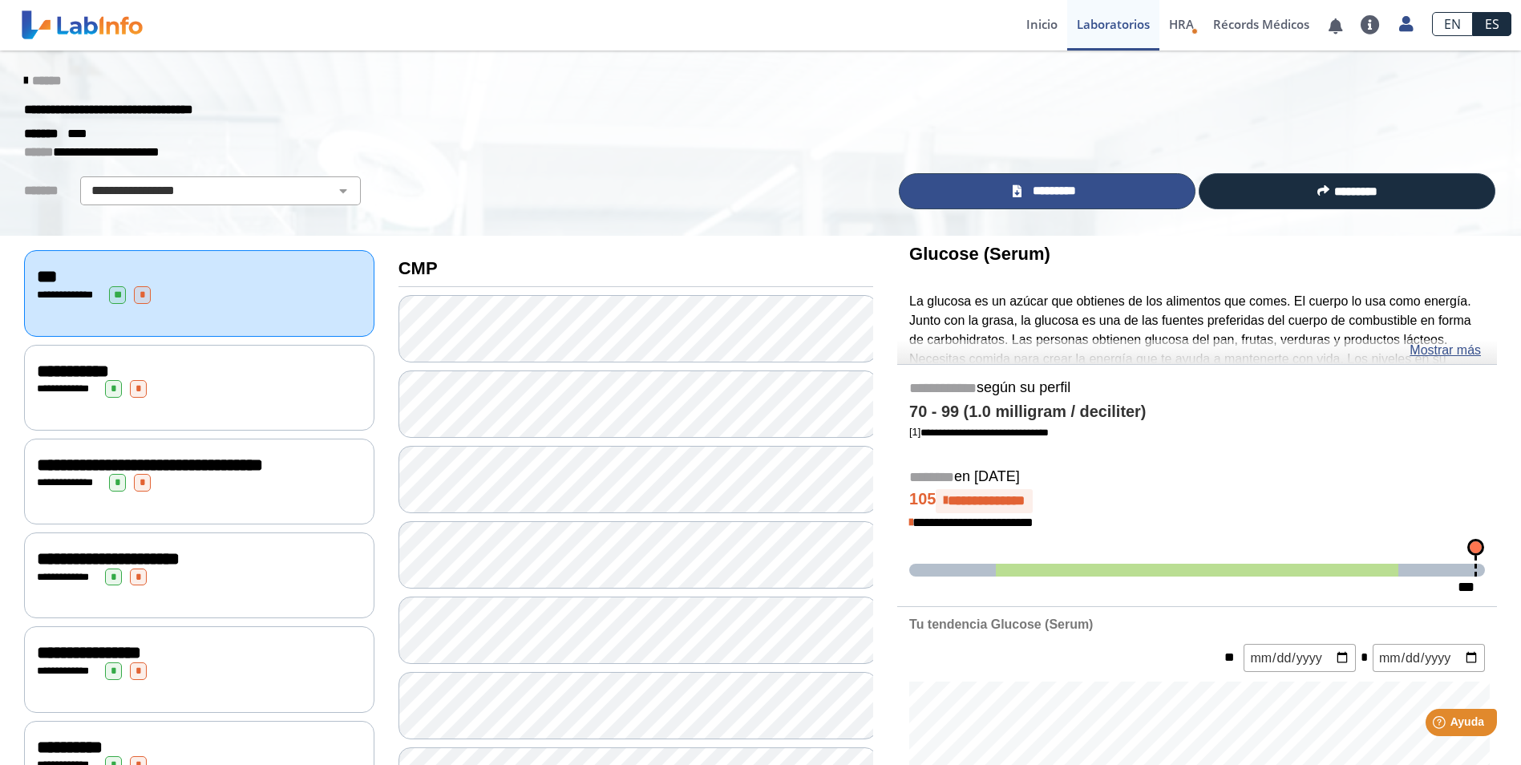
click at [1116, 194] on link "*********" at bounding box center [1047, 191] width 297 height 36
